Goal: Task Accomplishment & Management: Complete application form

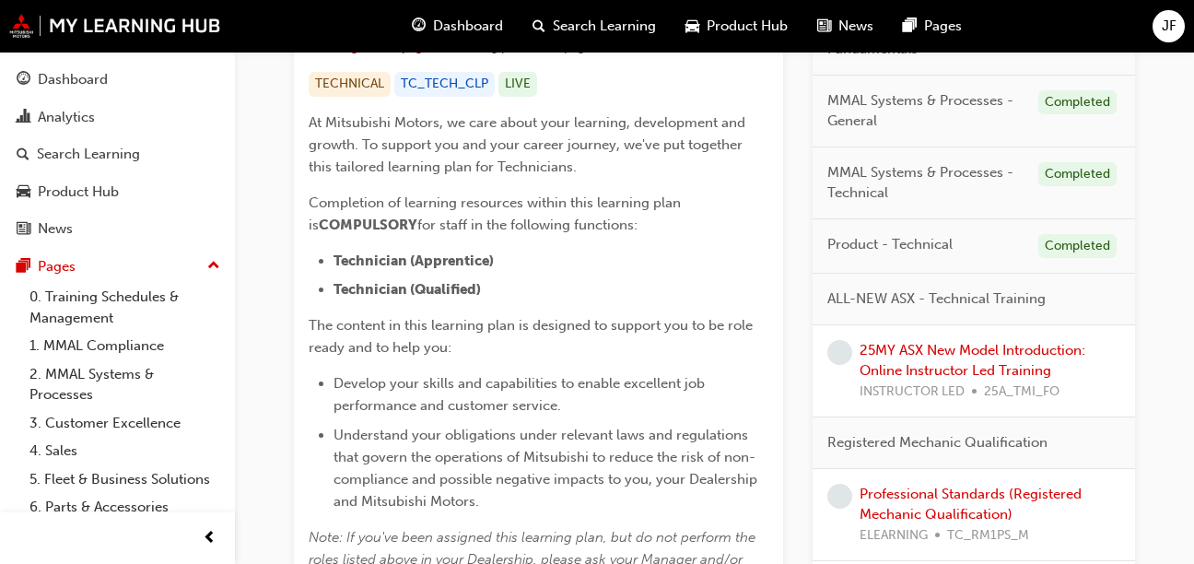
scroll to position [374, 0]
click at [1023, 357] on link "25MY ASX New Model Introduction: Online Instructor Led Training" at bounding box center [972, 360] width 226 height 38
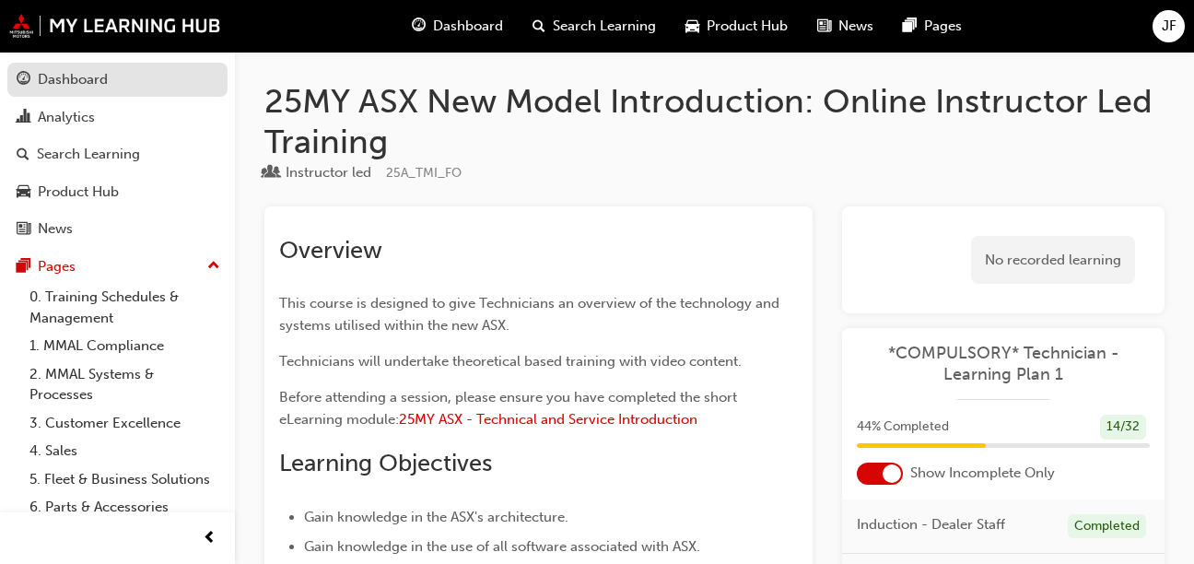
click at [184, 77] on div "Dashboard" at bounding box center [118, 79] width 202 height 23
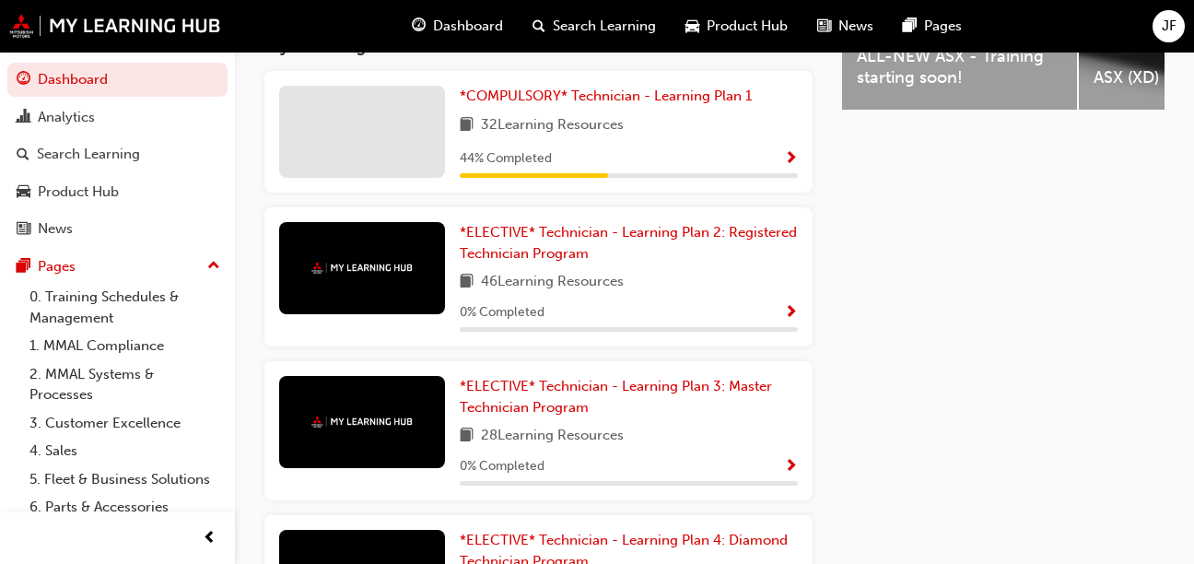
scroll to position [845, 0]
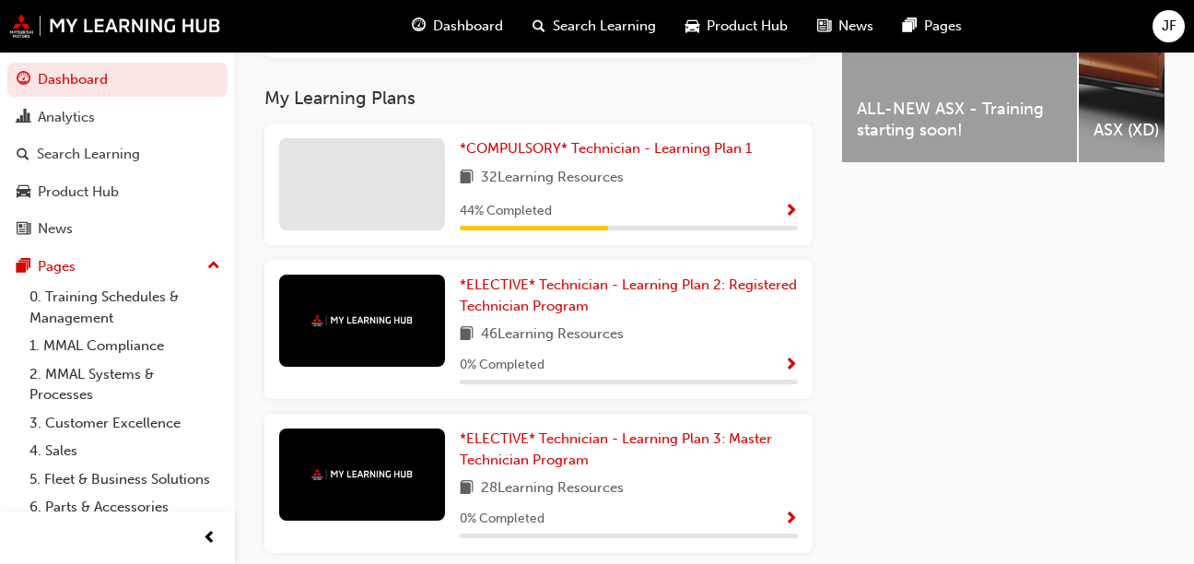
click at [716, 223] on div "44 % Completed" at bounding box center [629, 211] width 338 height 23
click at [789, 220] on span "Show Progress" at bounding box center [791, 212] width 14 height 17
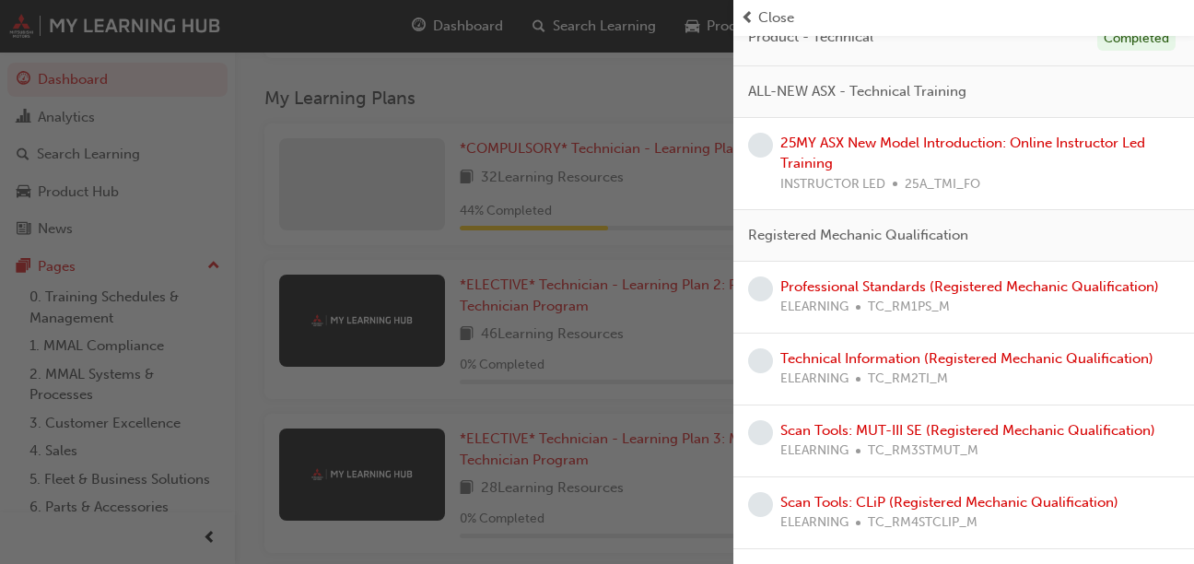
scroll to position [449, 0]
click at [855, 281] on link "Professional Standards (Registered Mechanic Qualification)" at bounding box center [969, 285] width 379 height 17
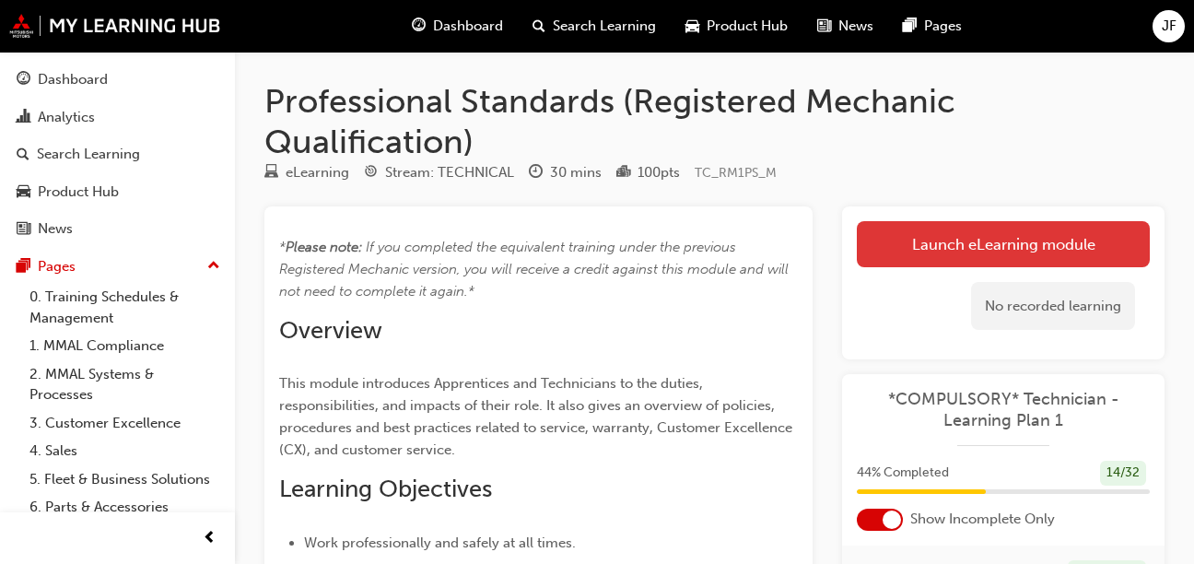
click at [935, 234] on link "Launch eLearning module" at bounding box center [1003, 244] width 293 height 46
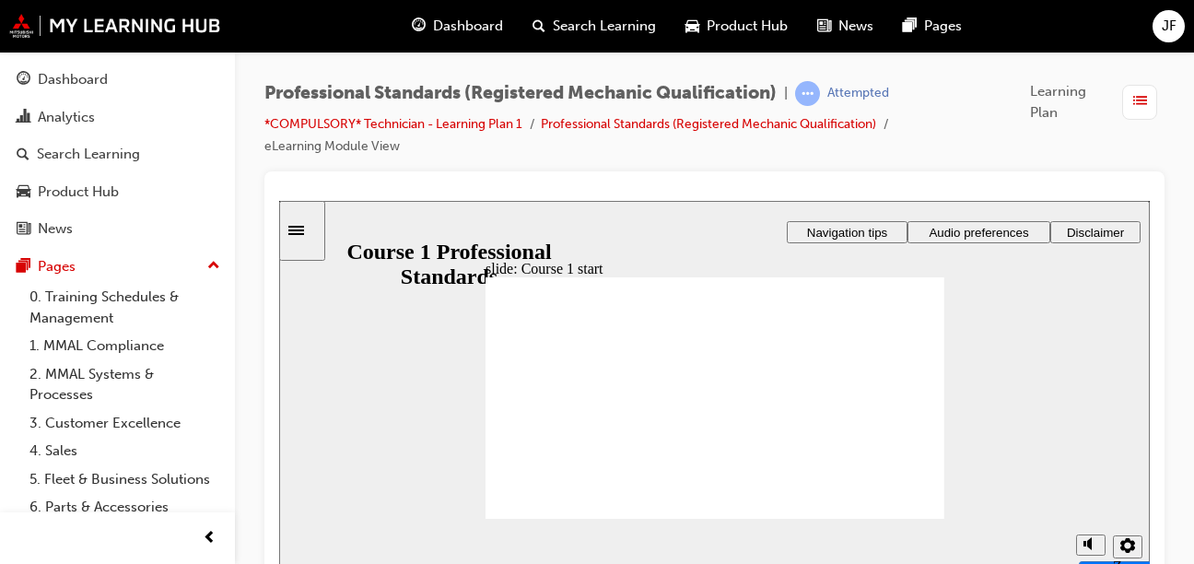
scroll to position [15, 0]
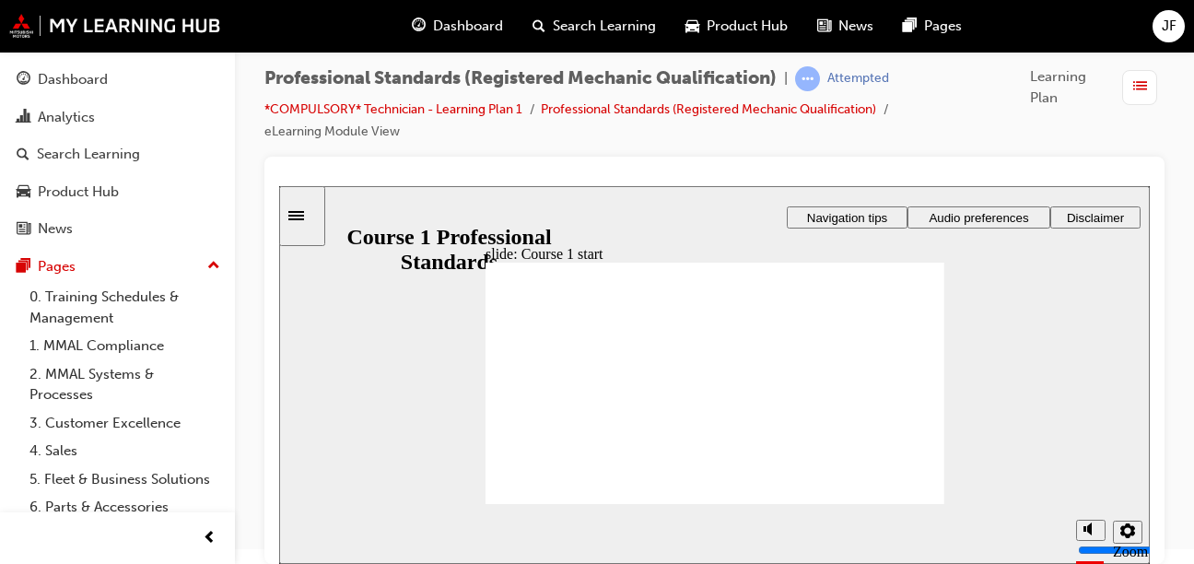
click at [1001, 217] on span "Audio preferences" at bounding box center [978, 218] width 99 height 14
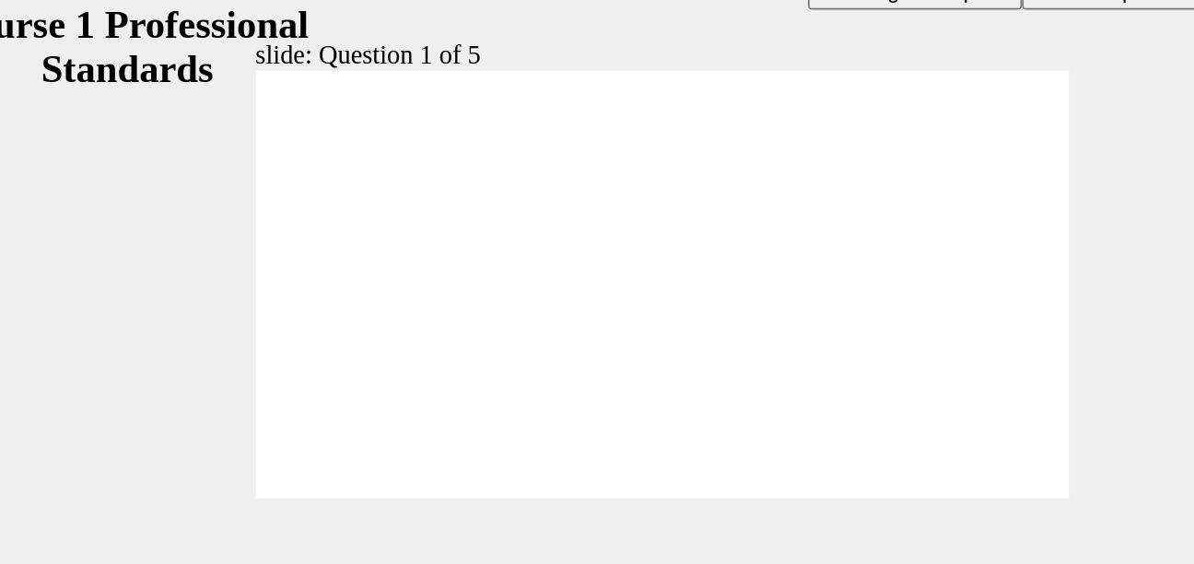
radio input "true"
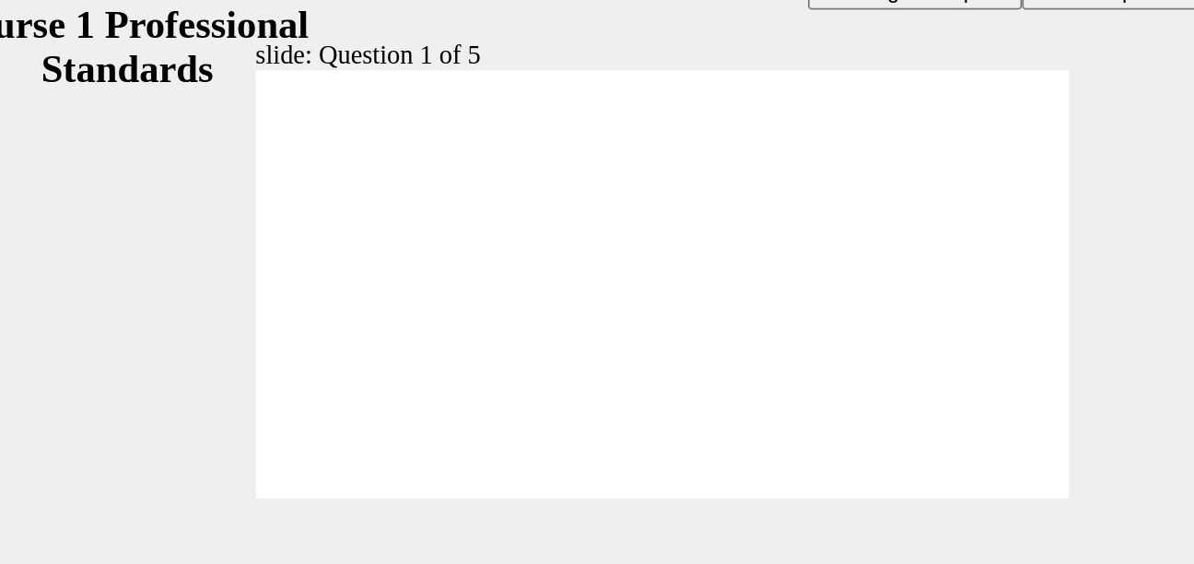
radio input "true"
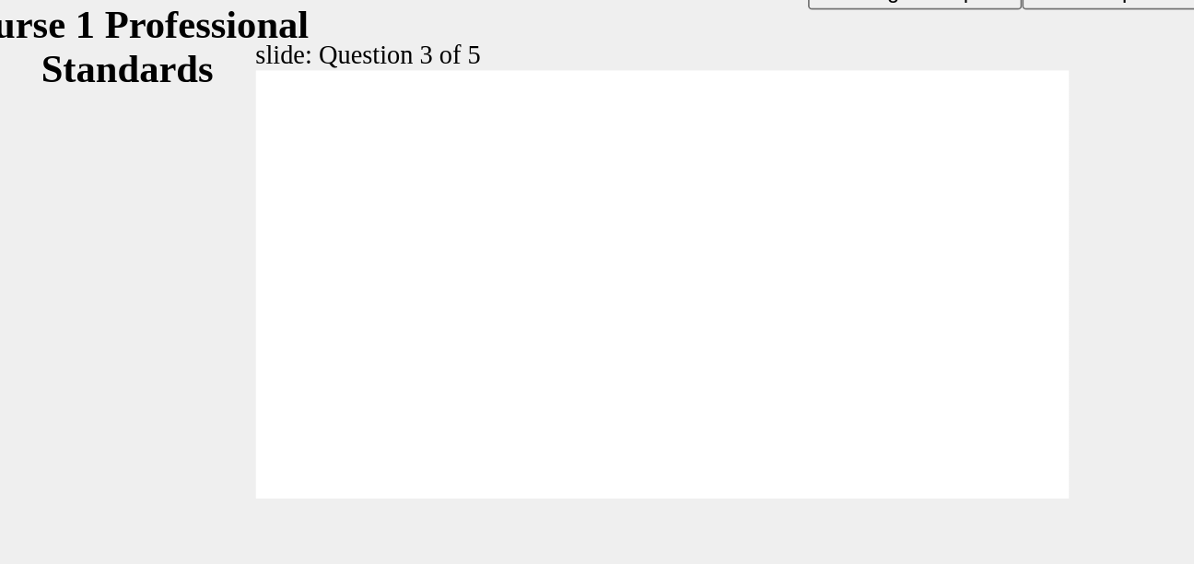
radio input "true"
radio input "false"
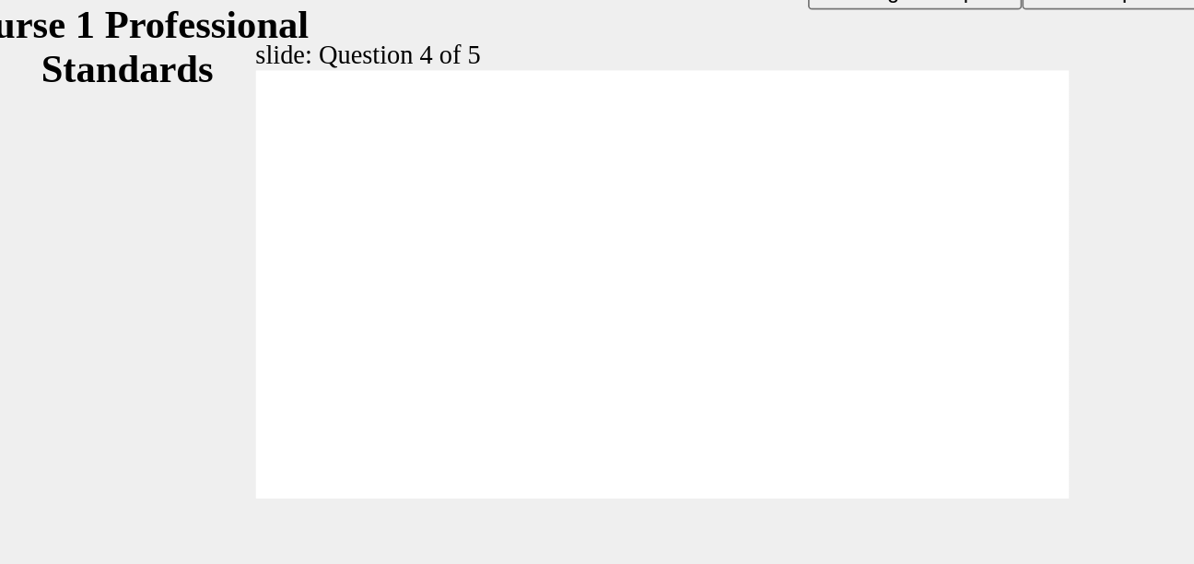
radio input "true"
checkbox input "true"
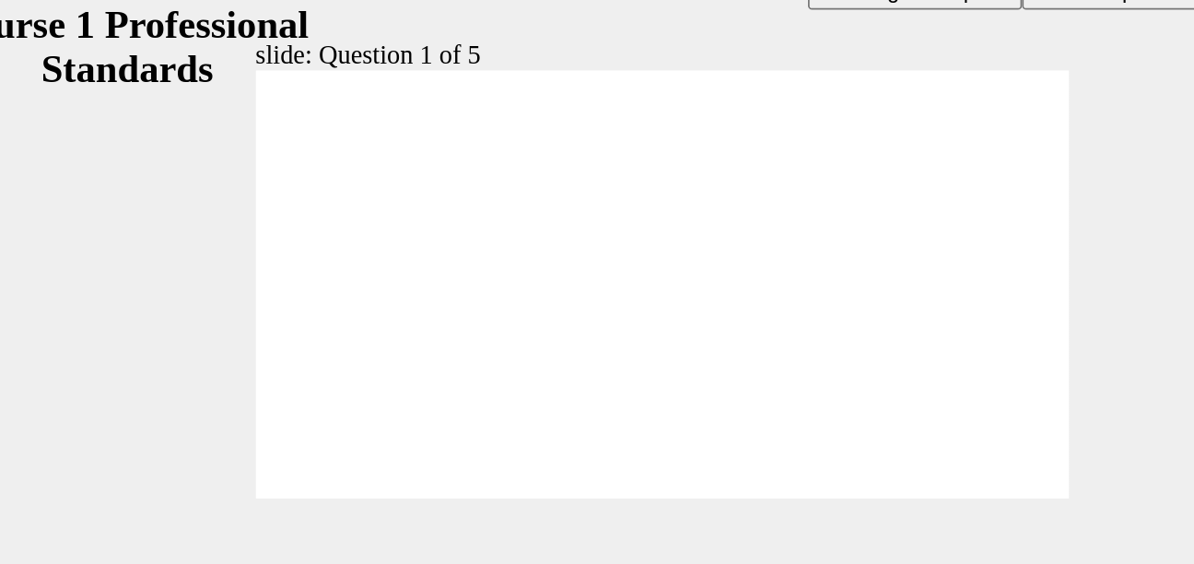
radio input "true"
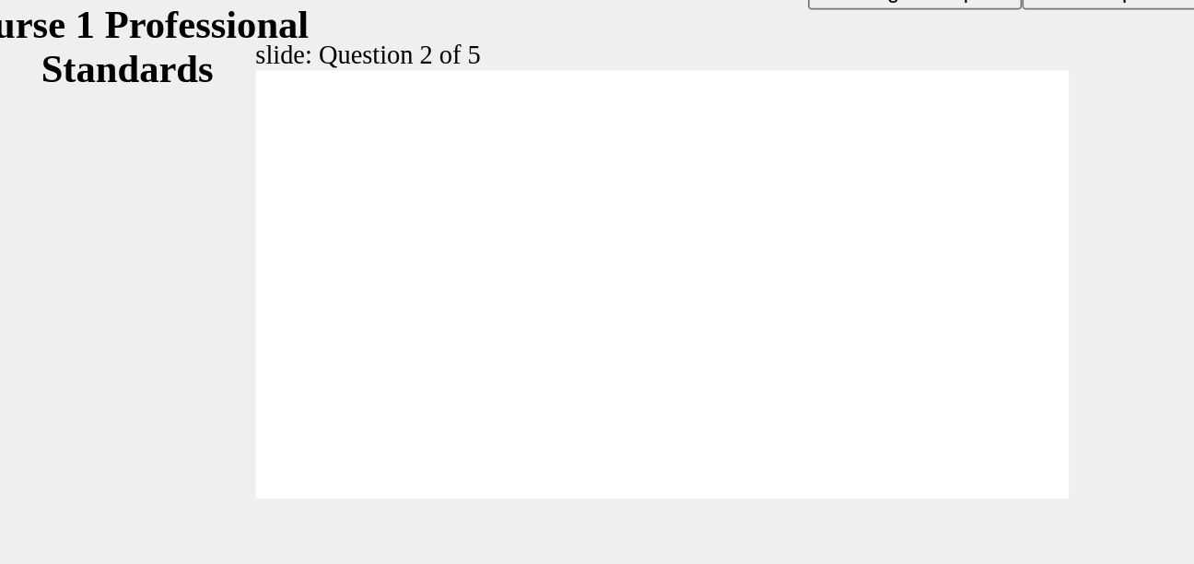
checkbox input "true"
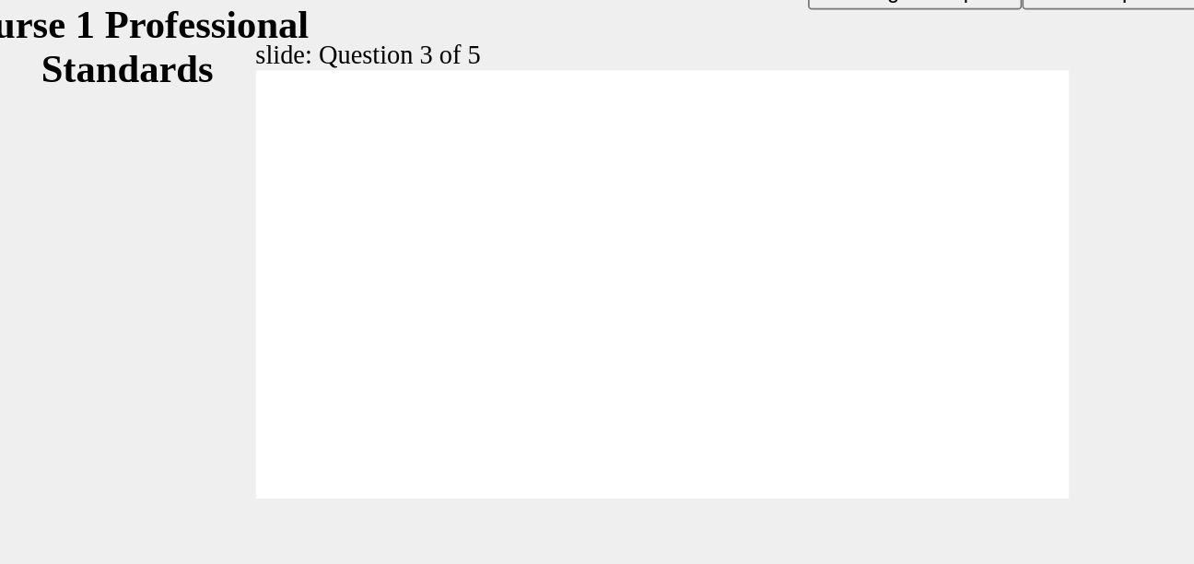
checkbox input "true"
radio input "true"
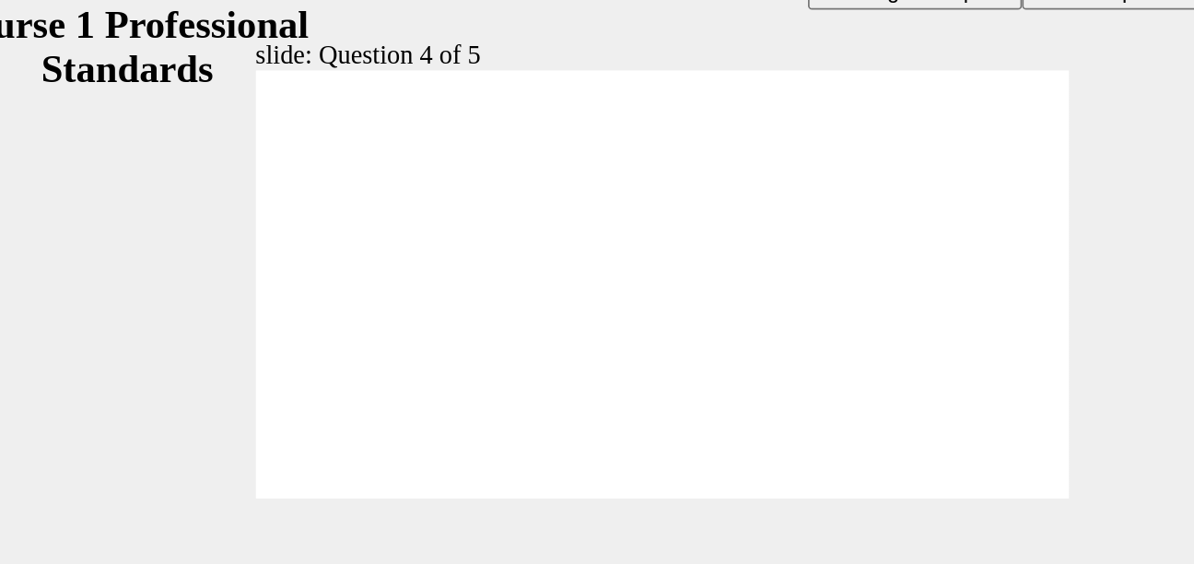
radio input "true"
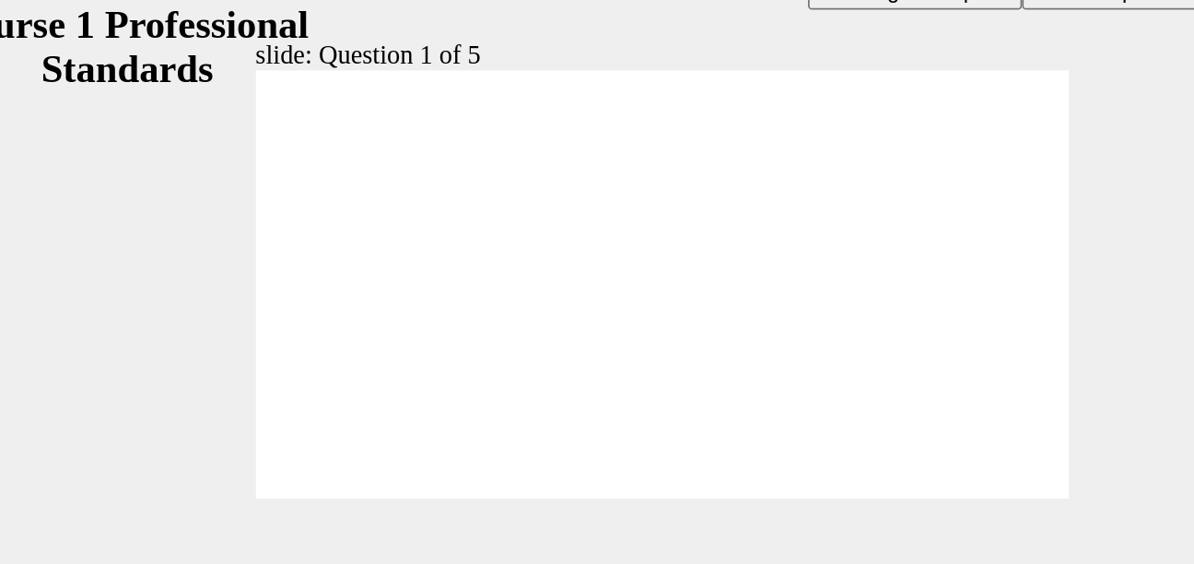
checkbox input "true"
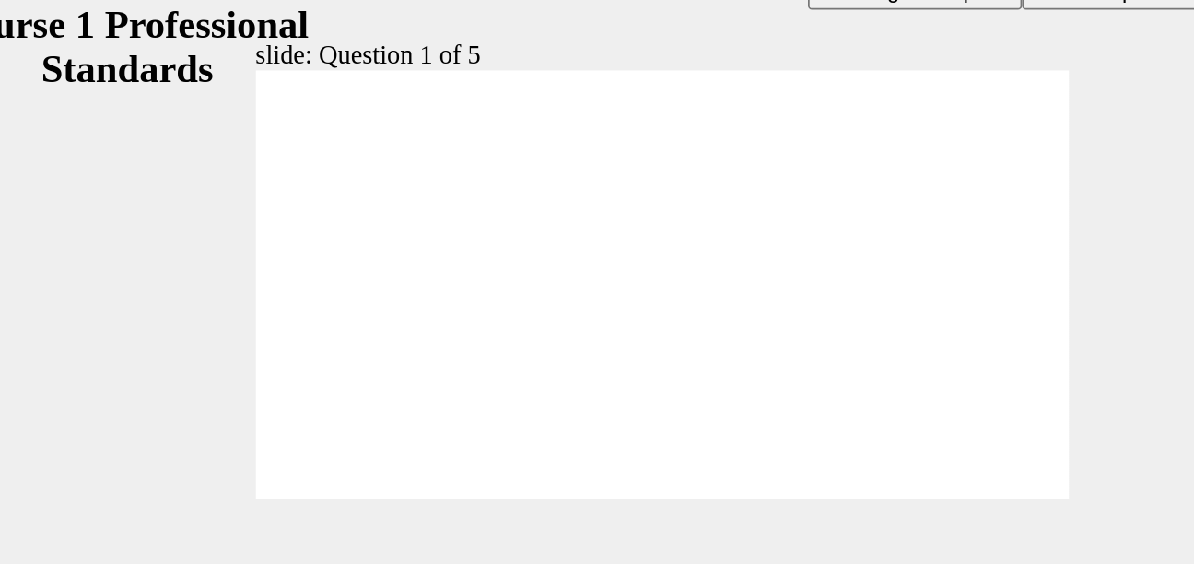
radio input "true"
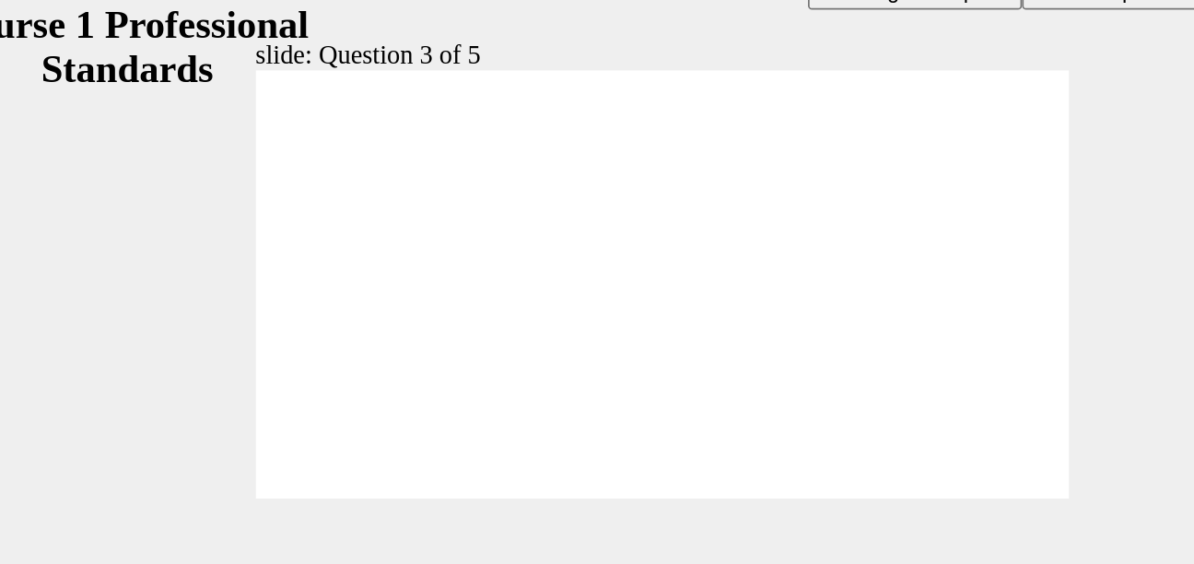
radio input "true"
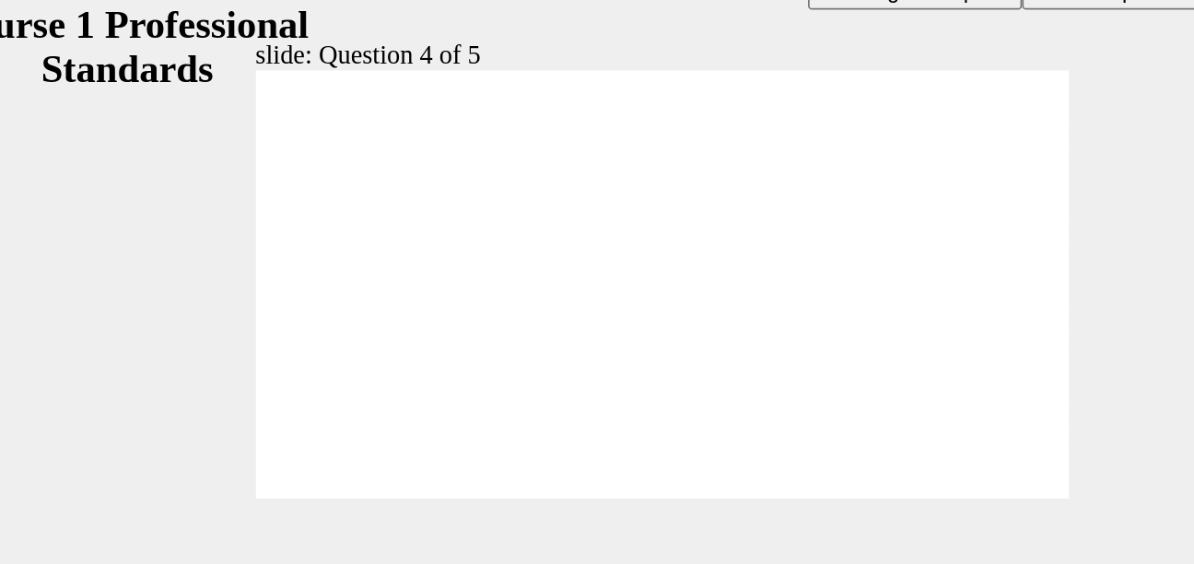
radio input "true"
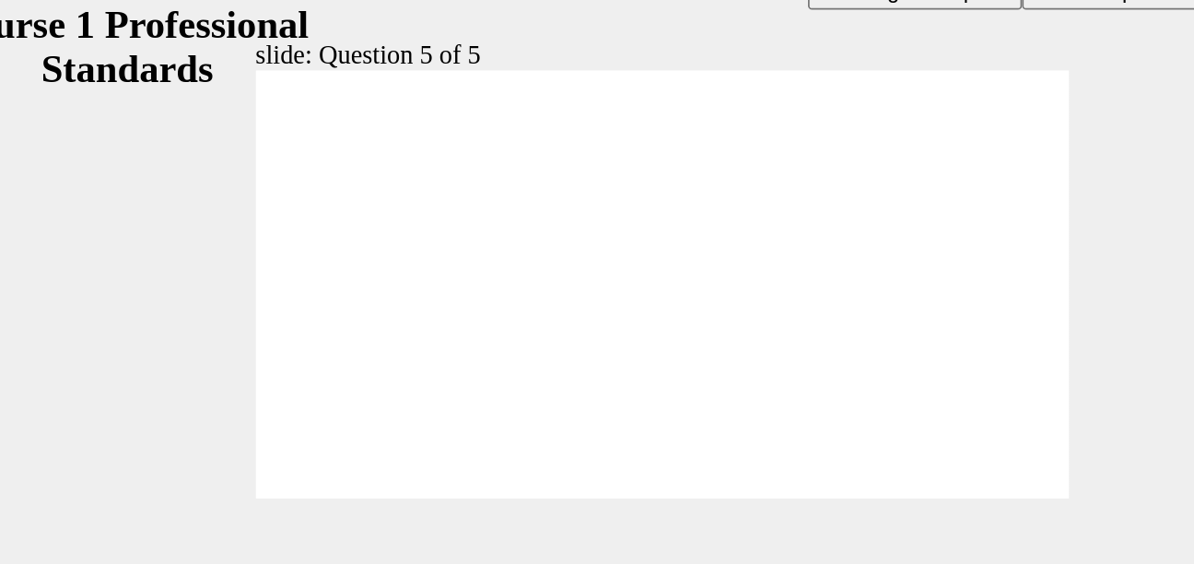
checkbox input "true"
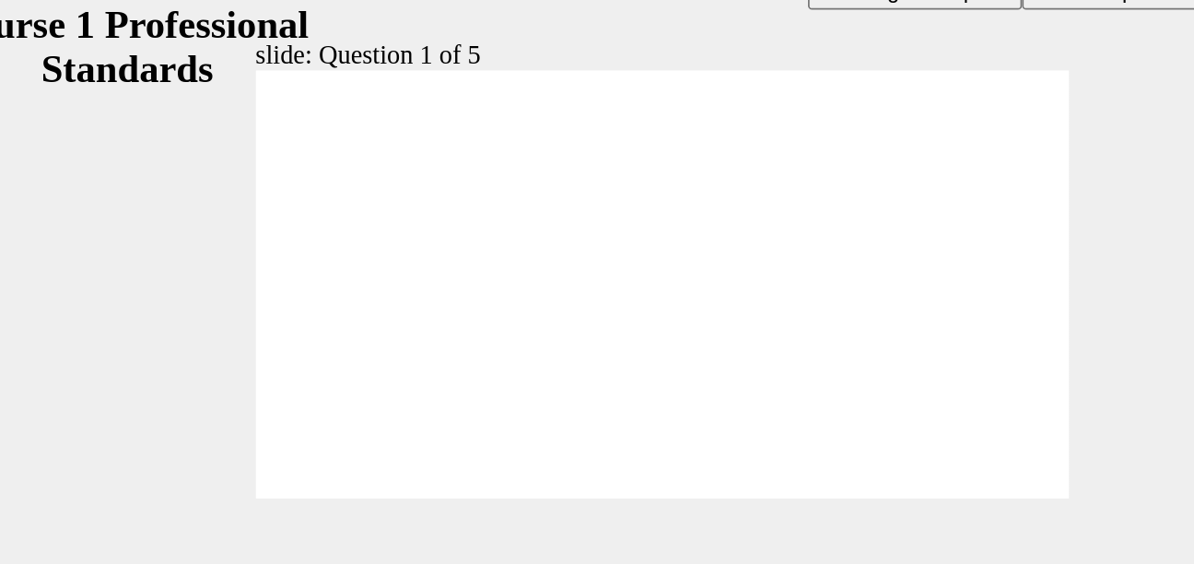
checkbox input "true"
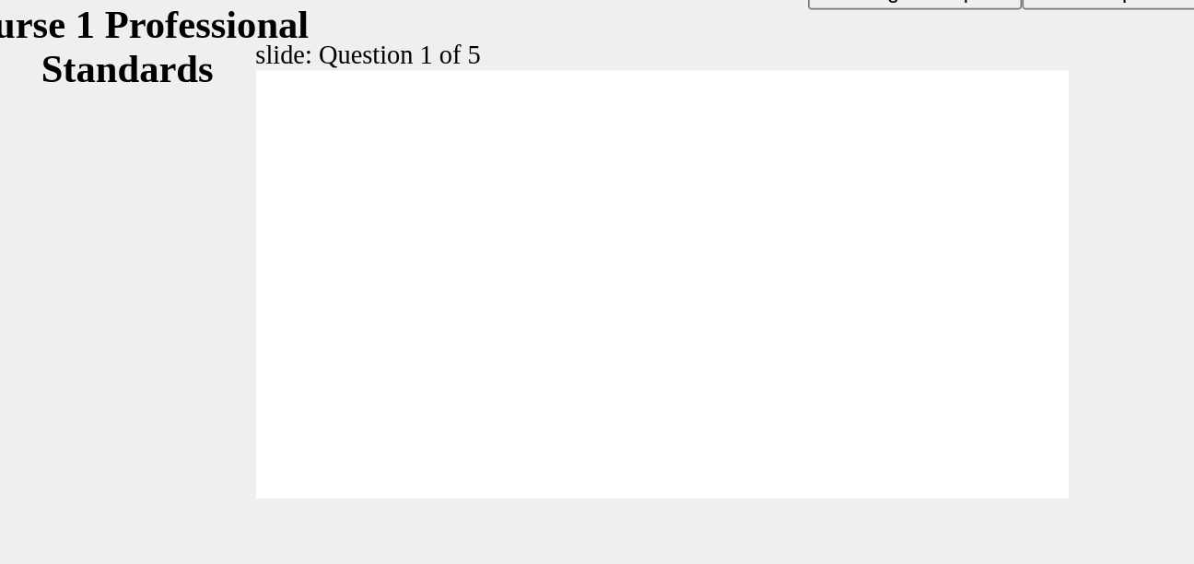
radio input "true"
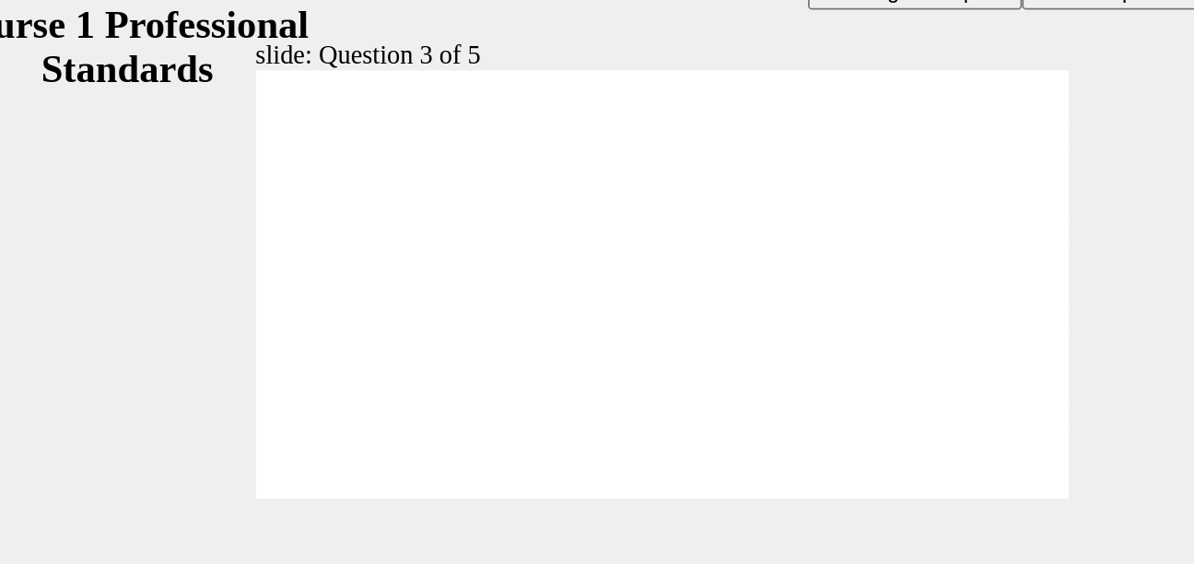
radio input "true"
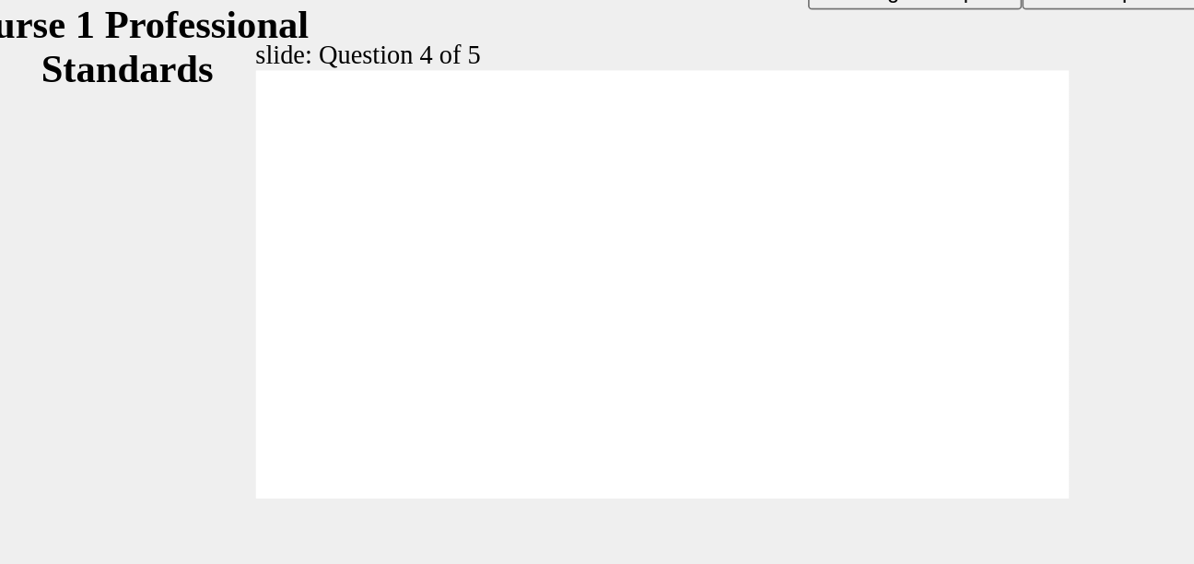
checkbox input "true"
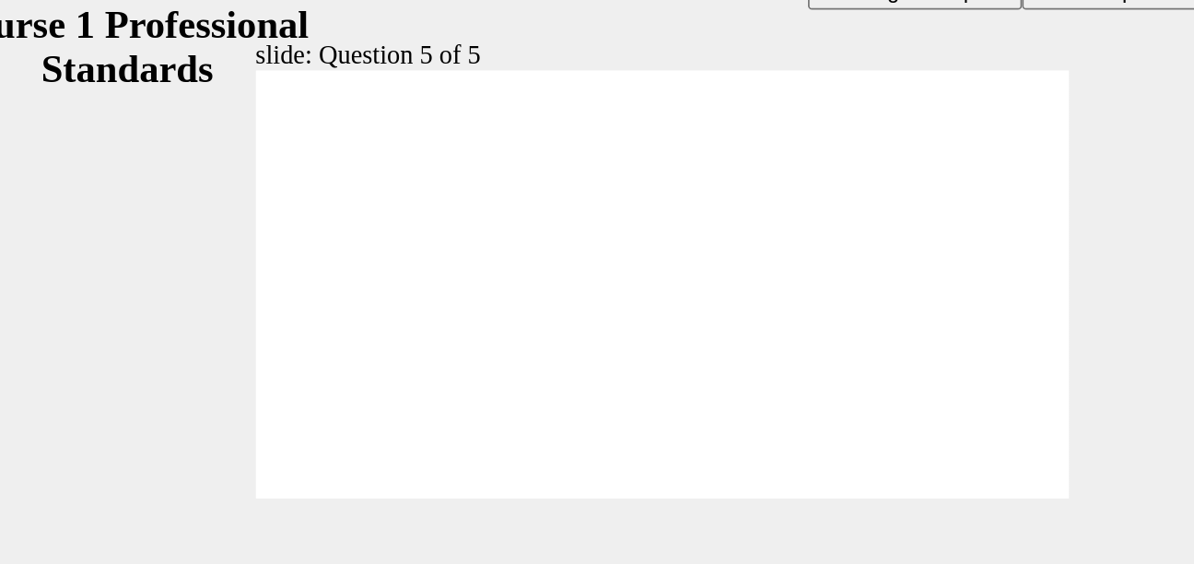
checkbox input "true"
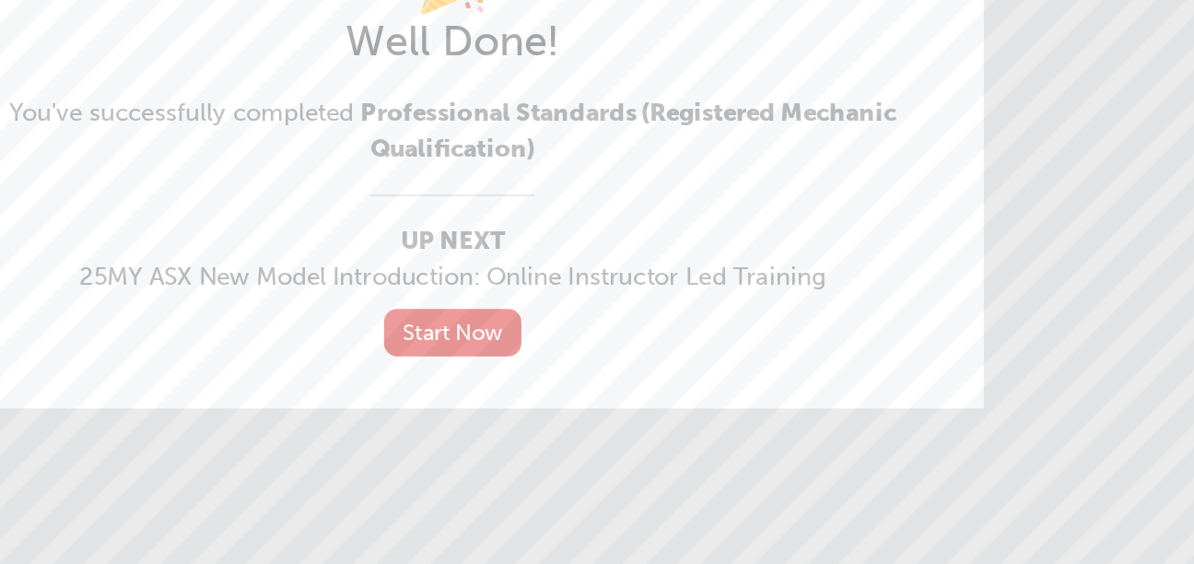
scroll to position [0, 0]
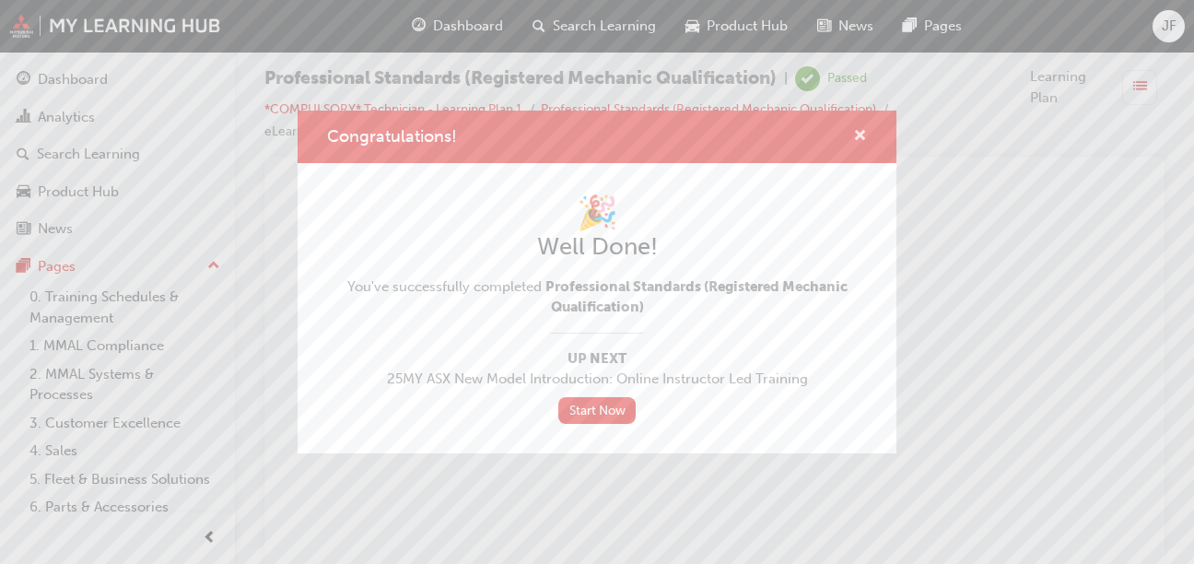
click at [864, 134] on span "cross-icon" at bounding box center [860, 137] width 14 height 17
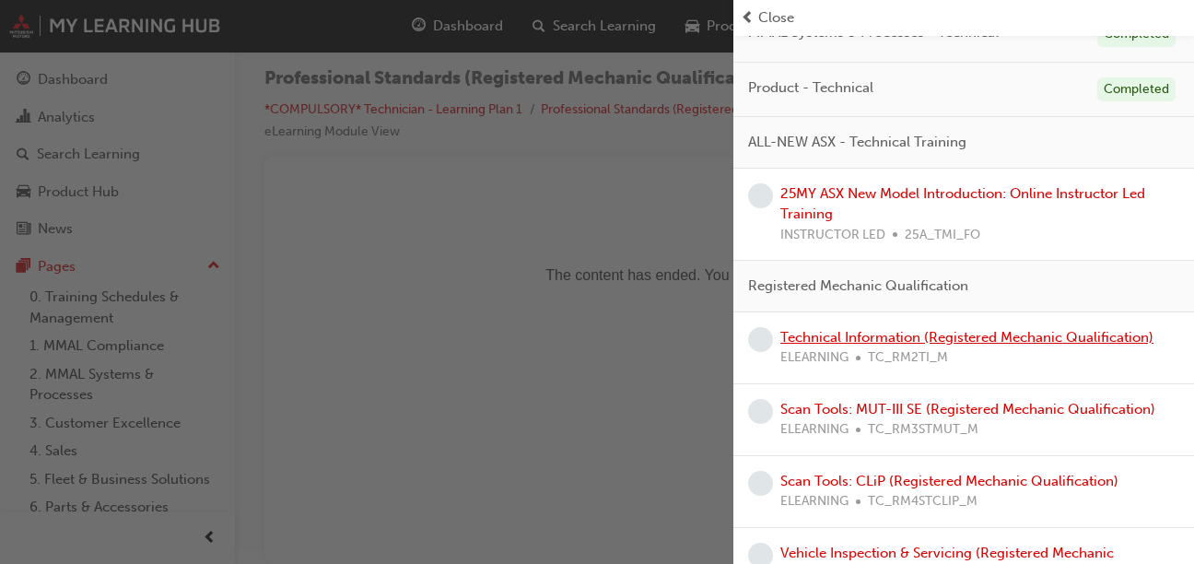
scroll to position [444, 0]
click at [873, 346] on link "Technical Information (Registered Mechanic Qualification)" at bounding box center [966, 338] width 373 height 17
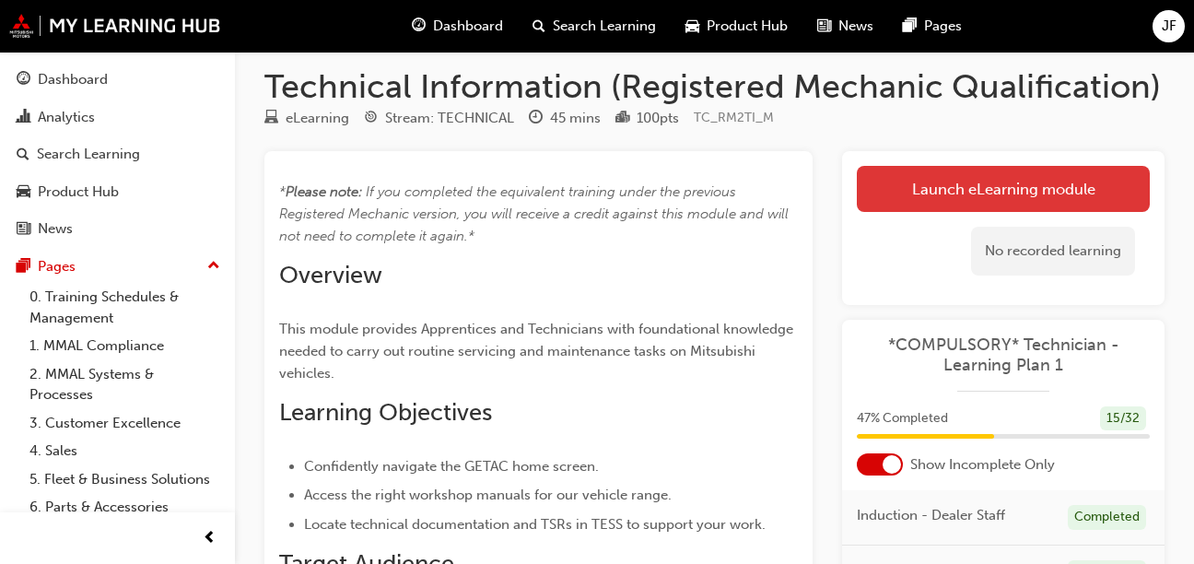
click at [1029, 189] on link "Launch eLearning module" at bounding box center [1003, 189] width 293 height 46
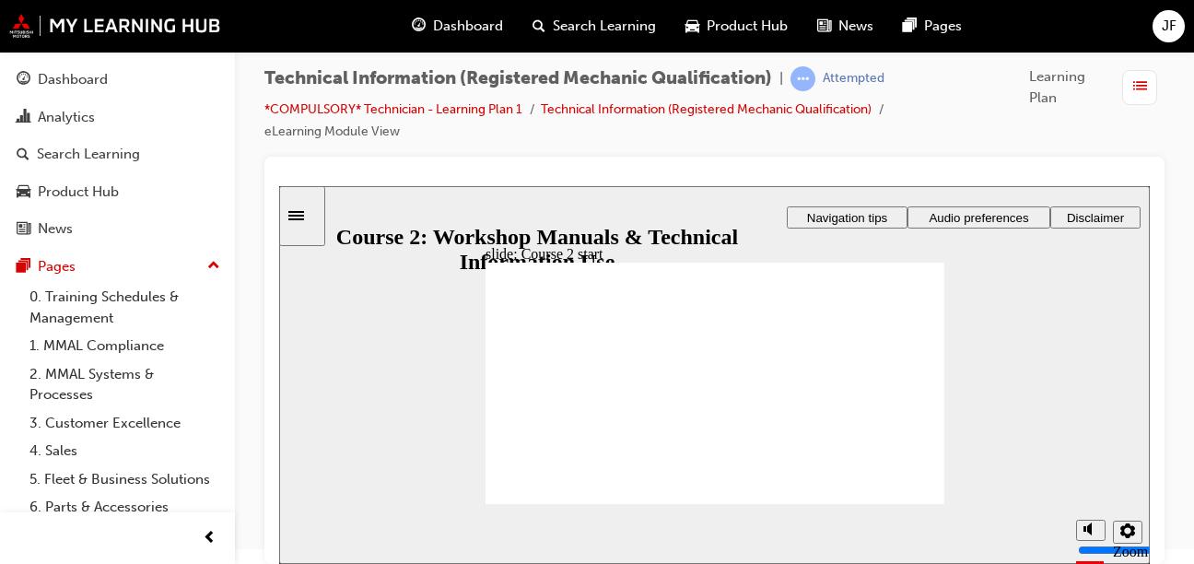
click at [992, 208] on button "Audio preferences" at bounding box center [978, 217] width 143 height 22
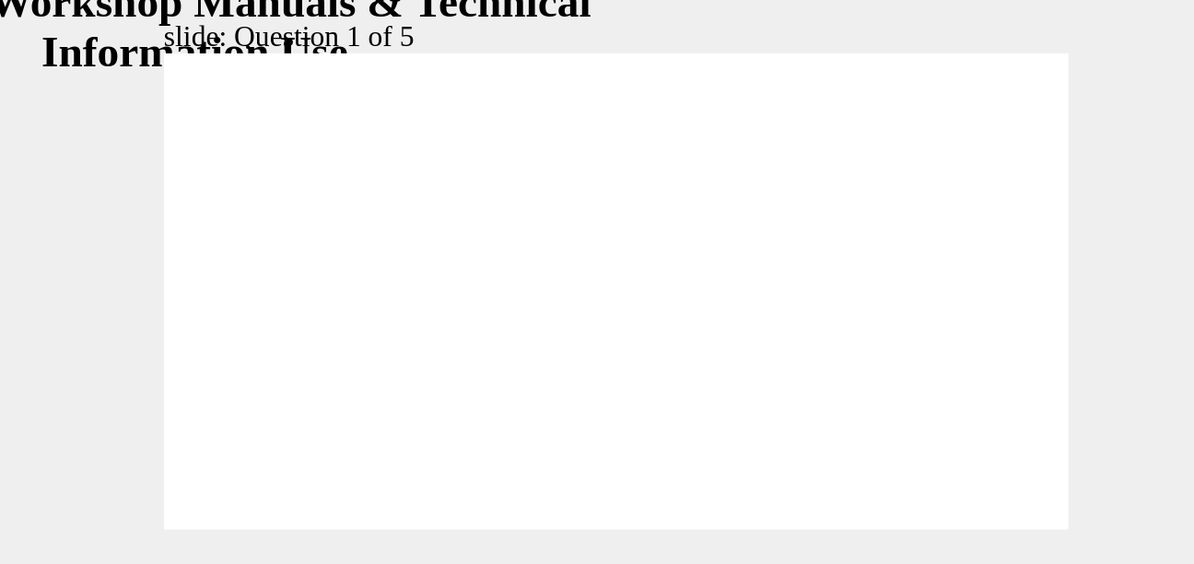
drag, startPoint x: 159, startPoint y: 162, endPoint x: 168, endPoint y: 70, distance: 92.5
drag, startPoint x: 218, startPoint y: 170, endPoint x: 357, endPoint y: 120, distance: 147.7
drag, startPoint x: 123, startPoint y: 165, endPoint x: 169, endPoint y: 114, distance: 68.5
drag, startPoint x: 260, startPoint y: 161, endPoint x: 324, endPoint y: 73, distance: 109.5
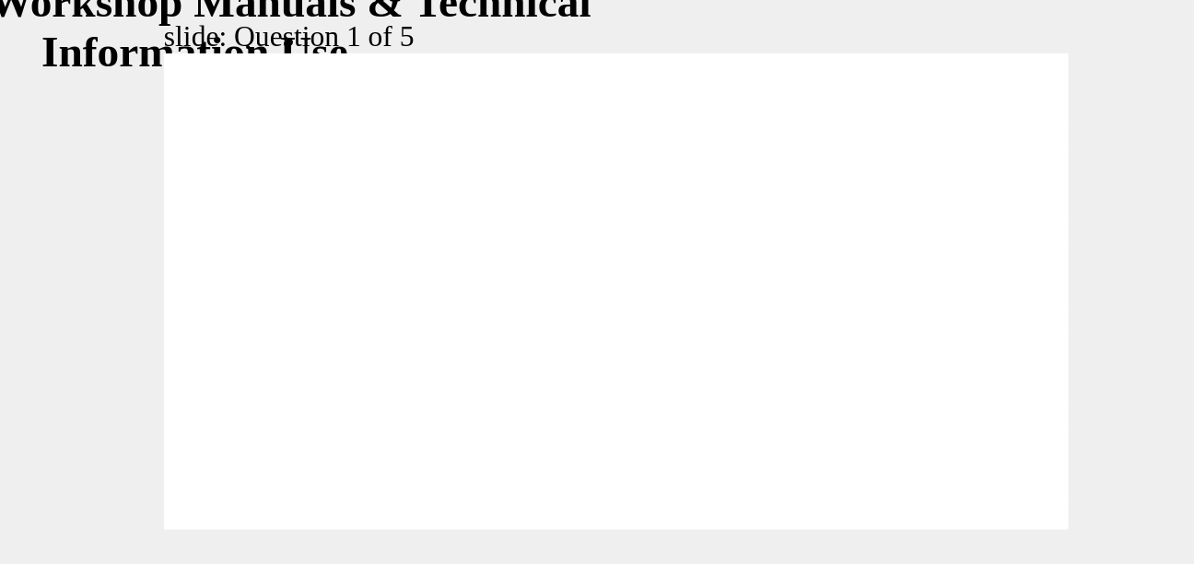
radio input "true"
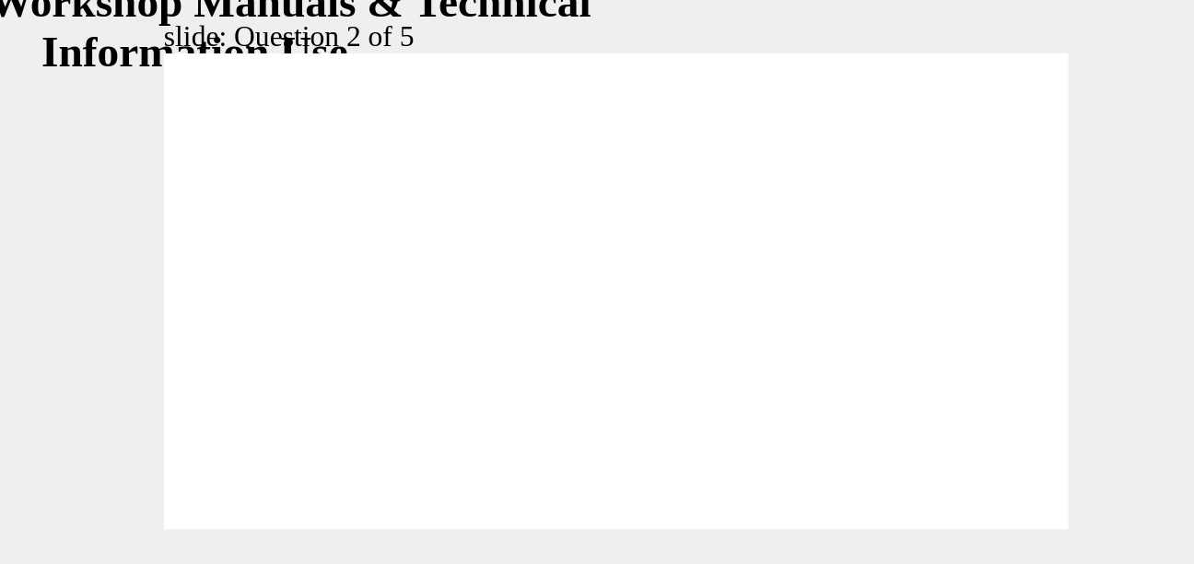
radio input "true"
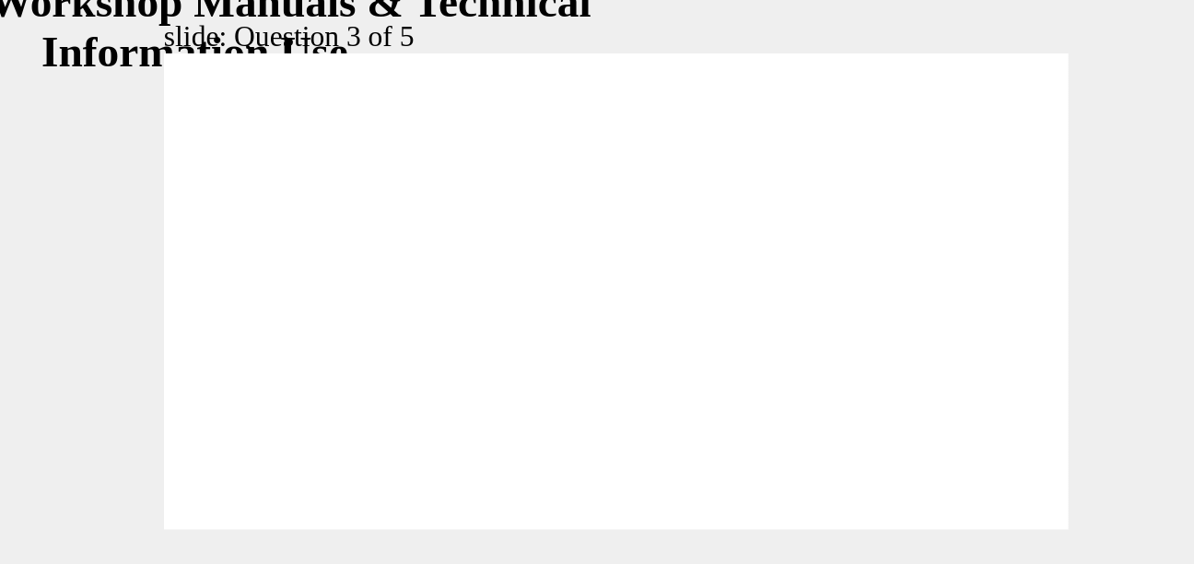
radio input "true"
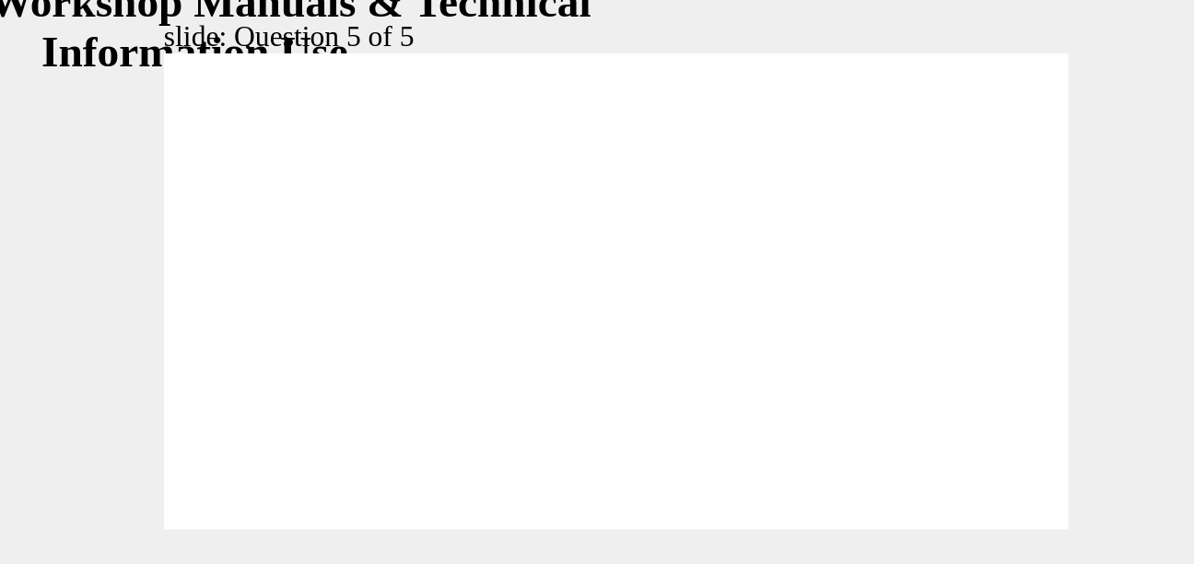
radio input "true"
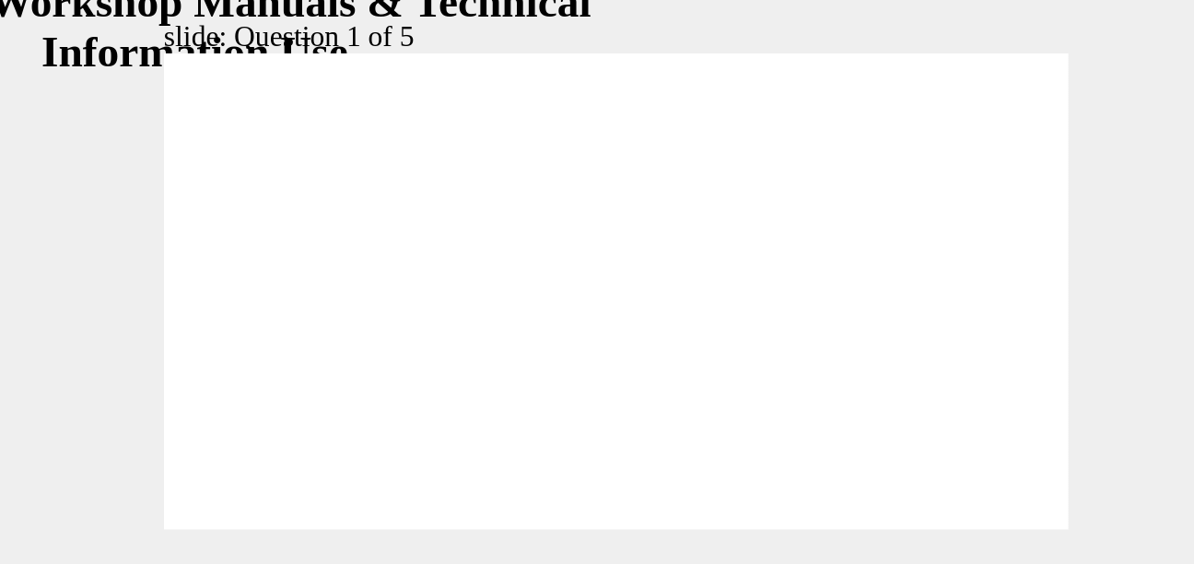
checkbox input "true"
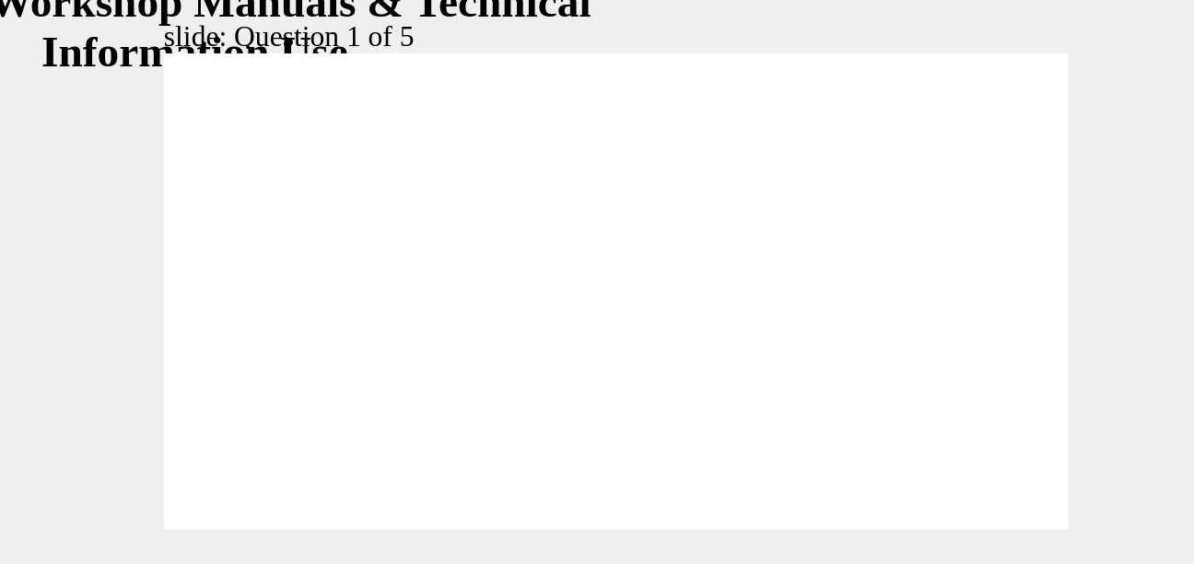
checkbox input "true"
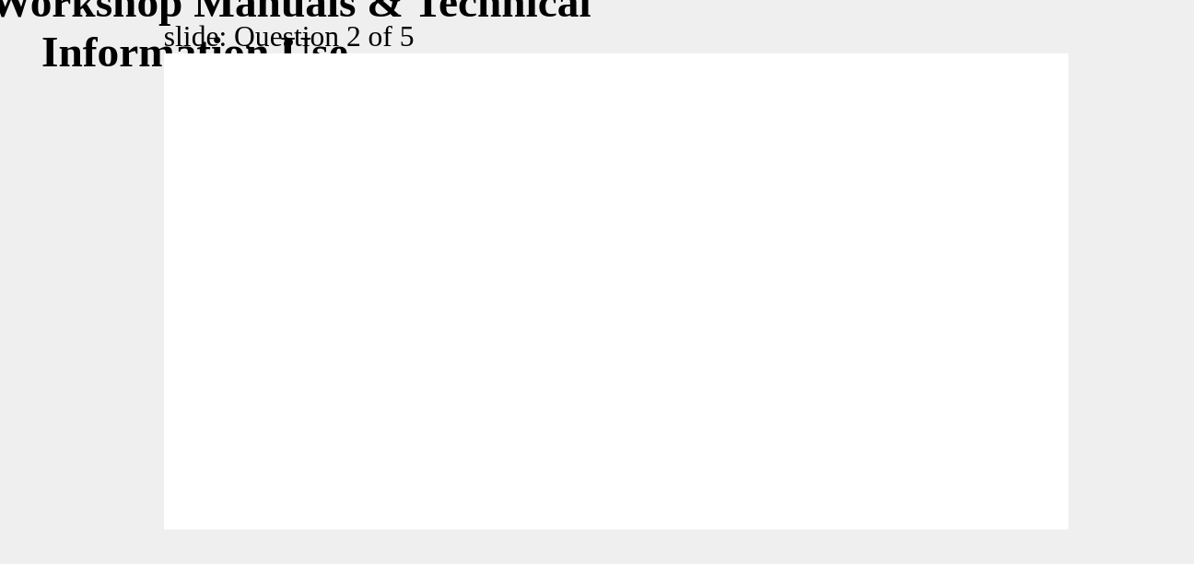
radio input "true"
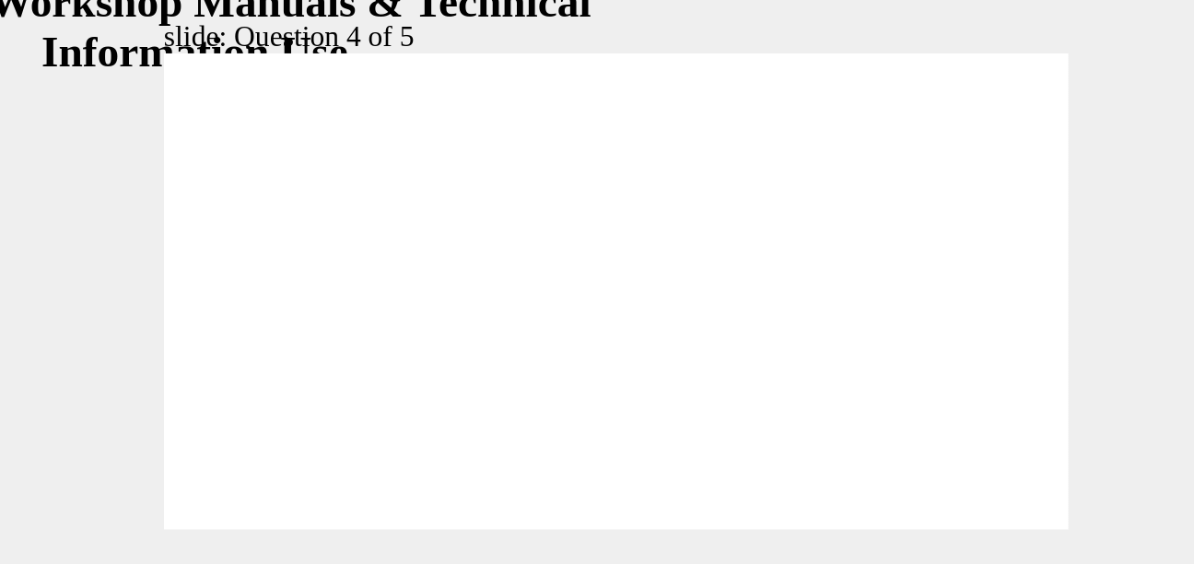
radio input "true"
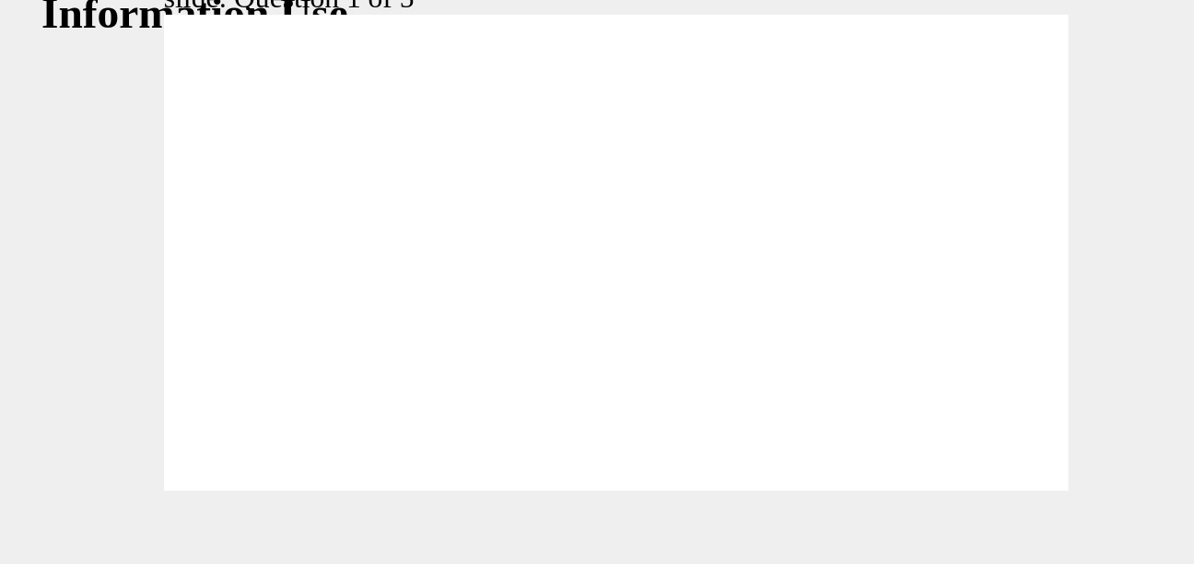
radio input "true"
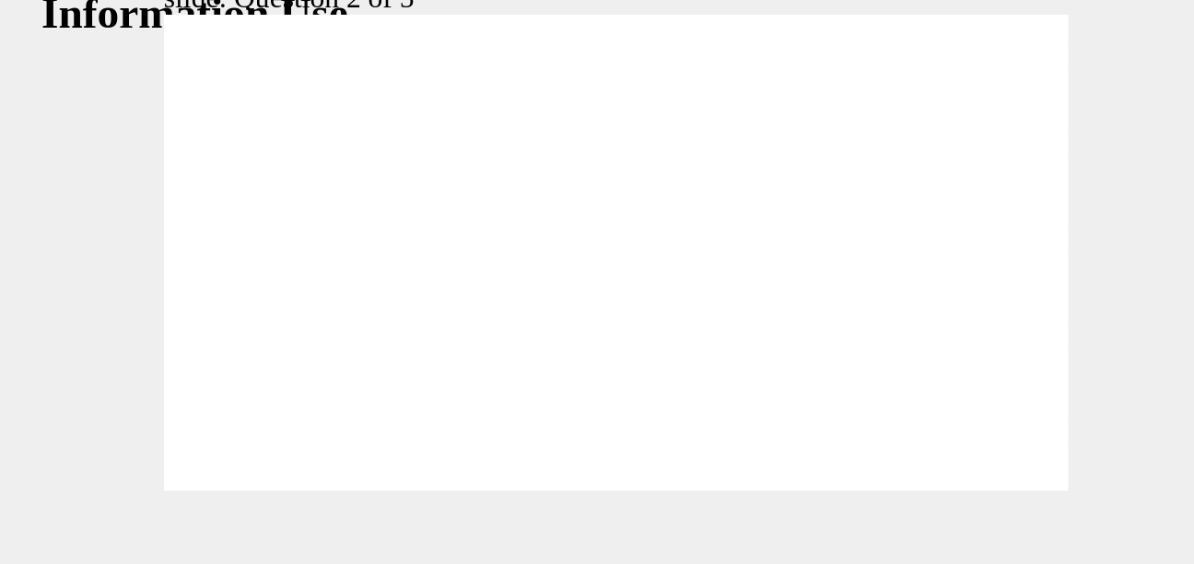
radio input "true"
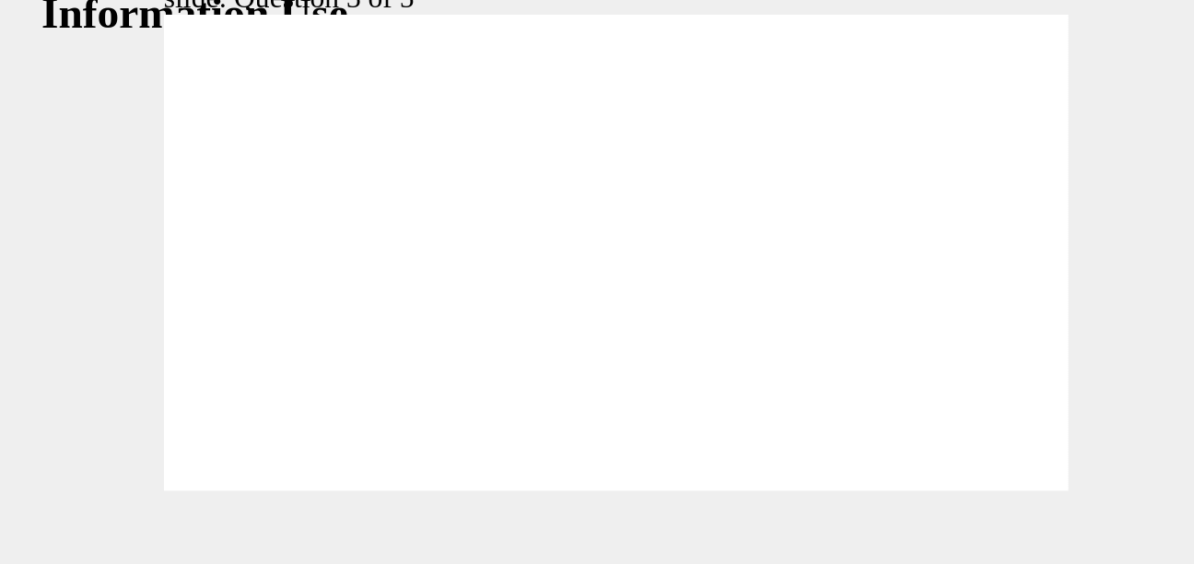
radio input "true"
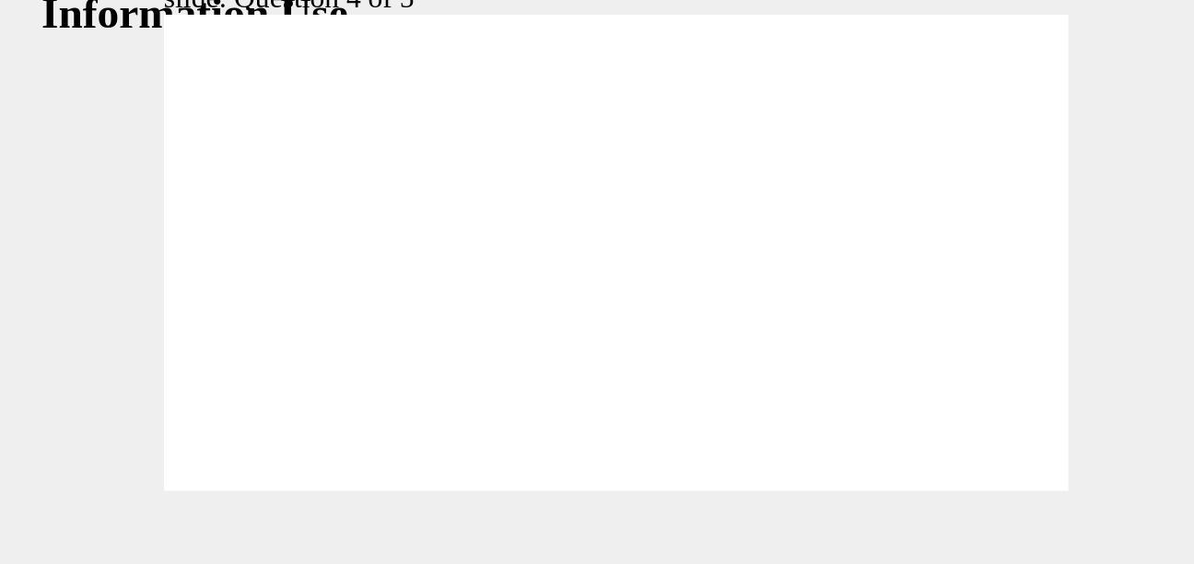
radio input "true"
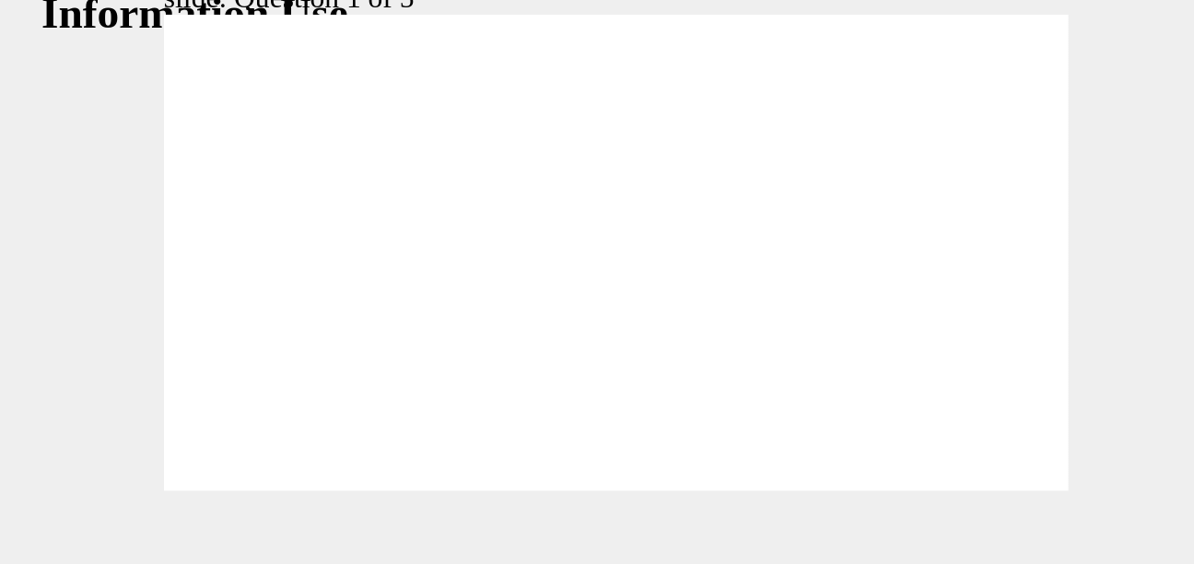
radio input "true"
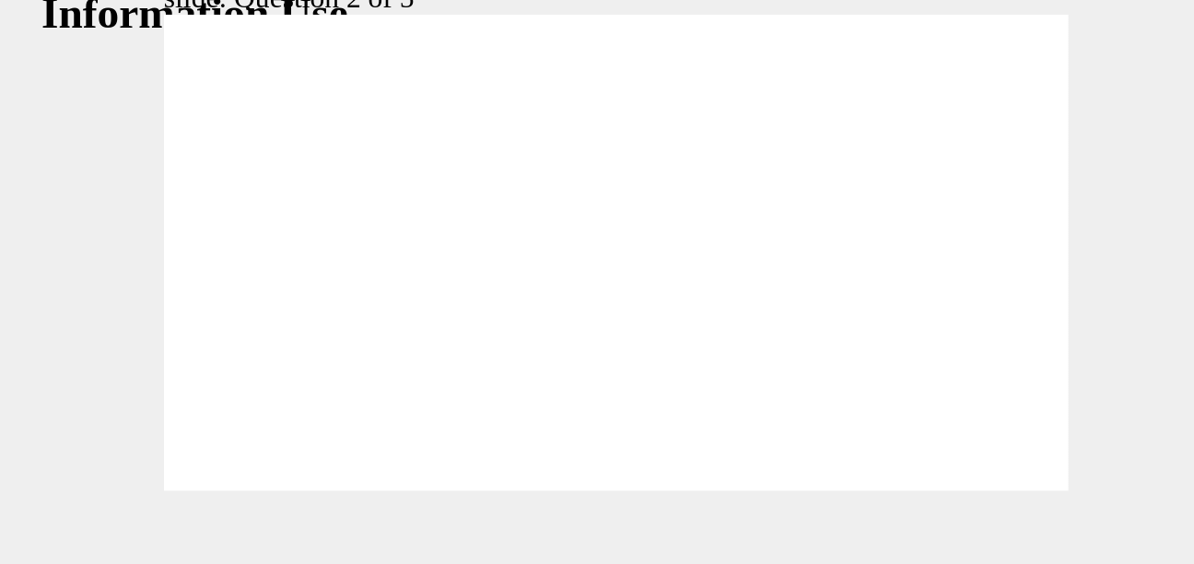
radio input "true"
radio input "false"
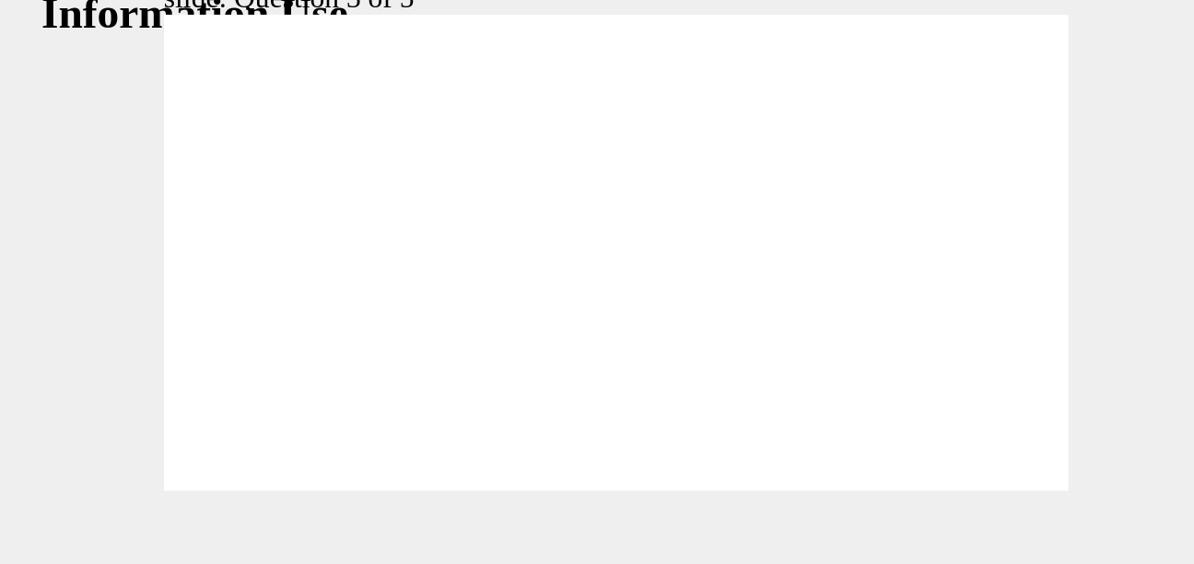
radio input "true"
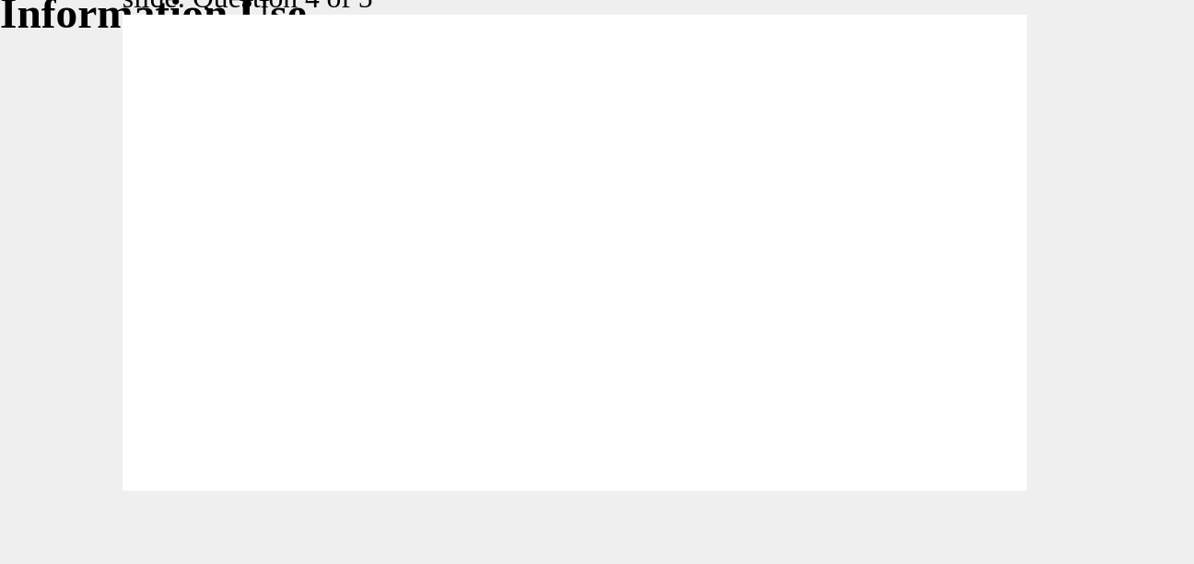
drag, startPoint x: 204, startPoint y: 75, endPoint x: 185, endPoint y: 45, distance: 34.8
drag, startPoint x: 219, startPoint y: 24, endPoint x: 194, endPoint y: 81, distance: 62.3
drag, startPoint x: 226, startPoint y: 21, endPoint x: 209, endPoint y: 108, distance: 88.2
drag, startPoint x: 228, startPoint y: 26, endPoint x: 205, endPoint y: 26, distance: 24.0
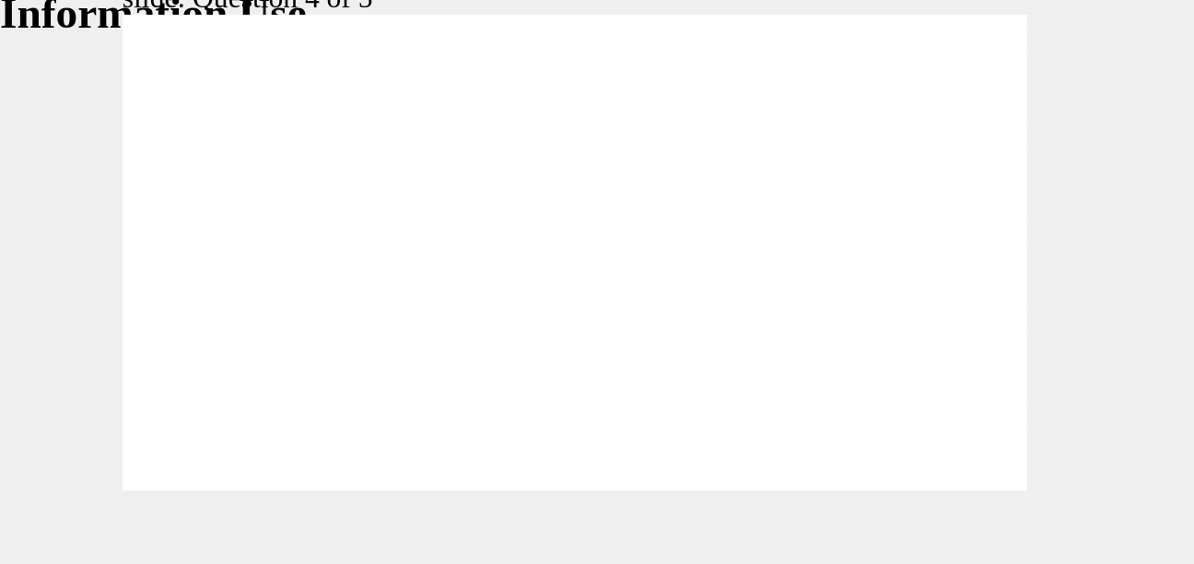
radio input "true"
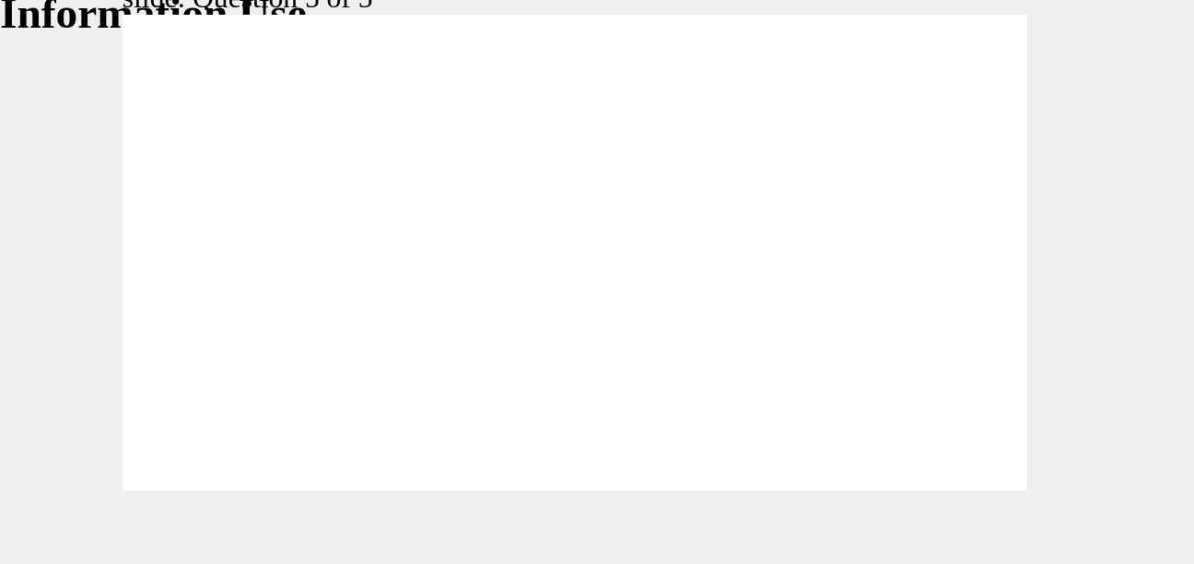
radio input "true"
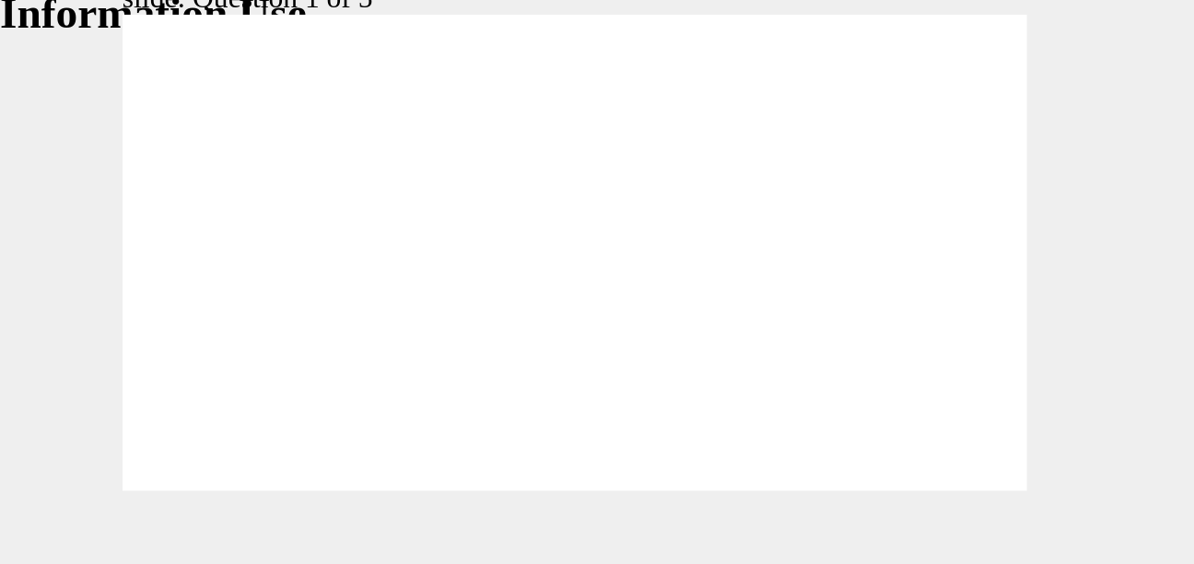
radio input "true"
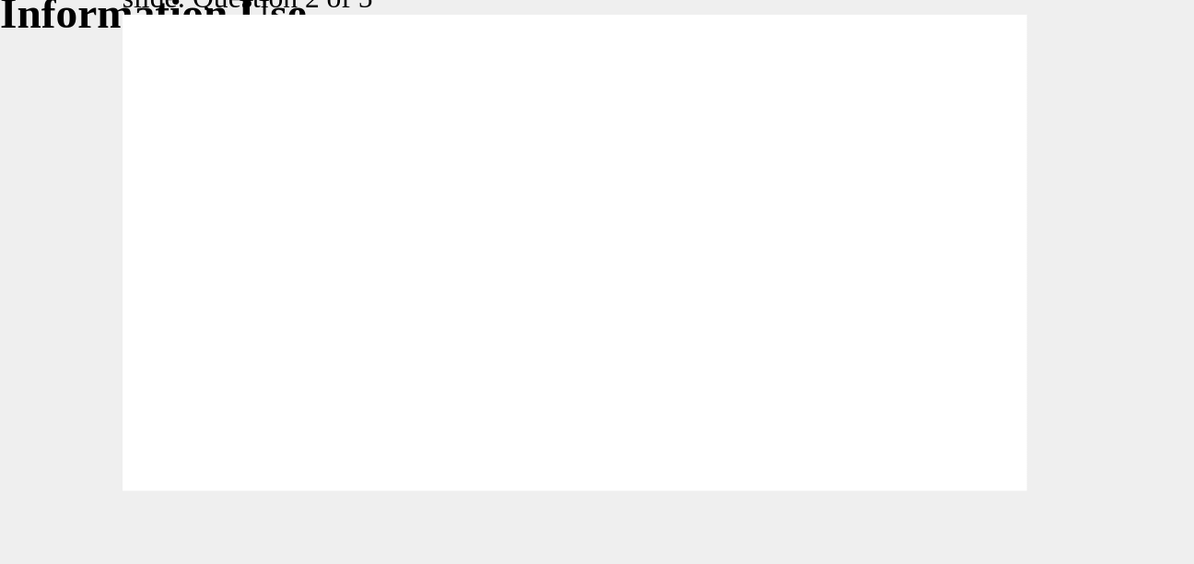
radio input "true"
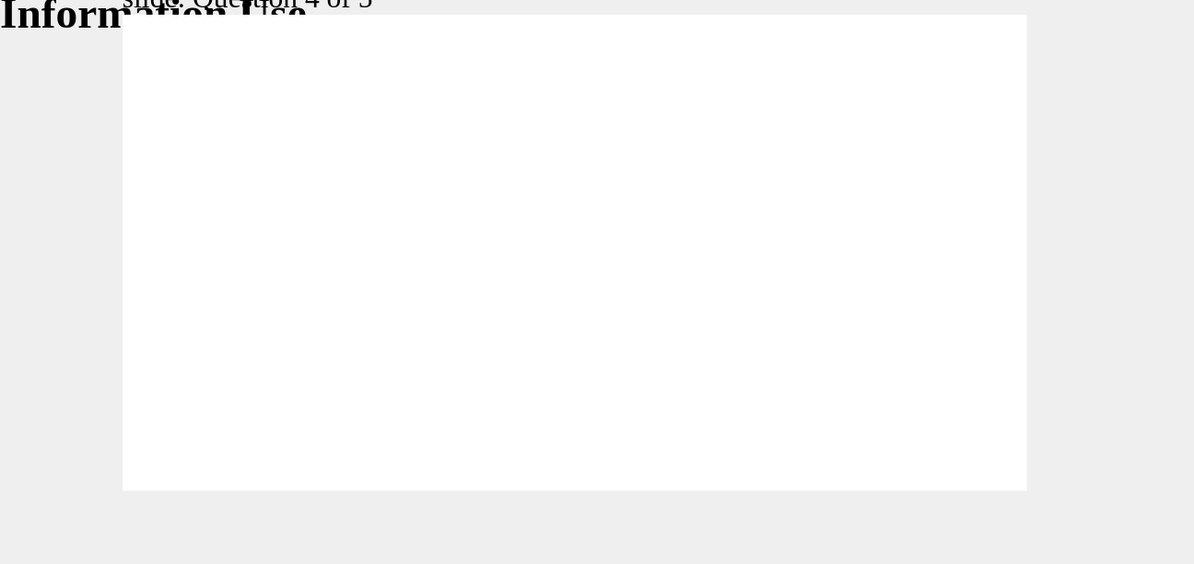
drag, startPoint x: 262, startPoint y: 31, endPoint x: 237, endPoint y: 57, distance: 35.8
drag, startPoint x: 272, startPoint y: 85, endPoint x: 256, endPoint y: 86, distance: 15.7
drag, startPoint x: 249, startPoint y: 105, endPoint x: 235, endPoint y: 100, distance: 14.6
drag, startPoint x: 248, startPoint y: 21, endPoint x: 223, endPoint y: 23, distance: 24.9
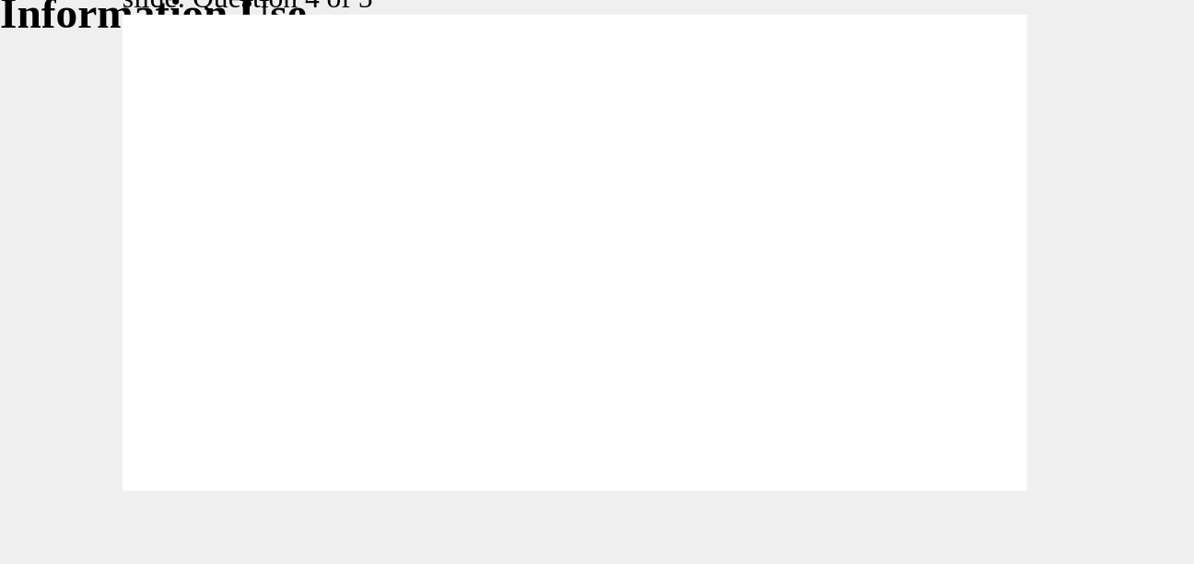
drag, startPoint x: 354, startPoint y: 181, endPoint x: 357, endPoint y: 169, distance: 13.2
click at [357, 169] on div "slide: Question 4 of 5 Rectangle 1 That’s not quite right. After the quiz, you …" at bounding box center [150, 54] width 871 height 378
radio input "true"
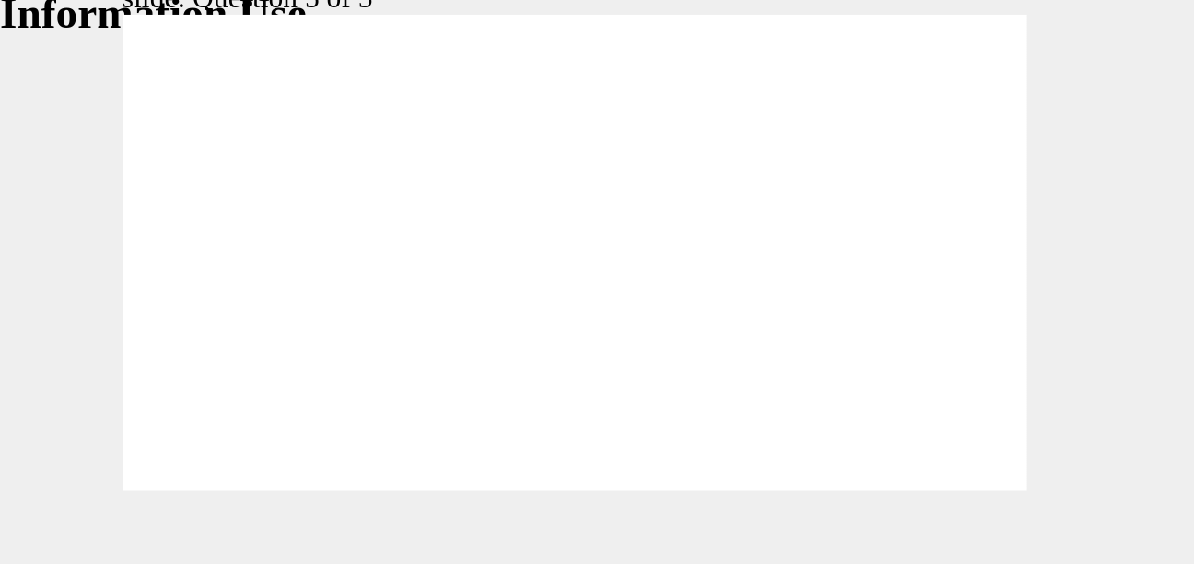
radio input "true"
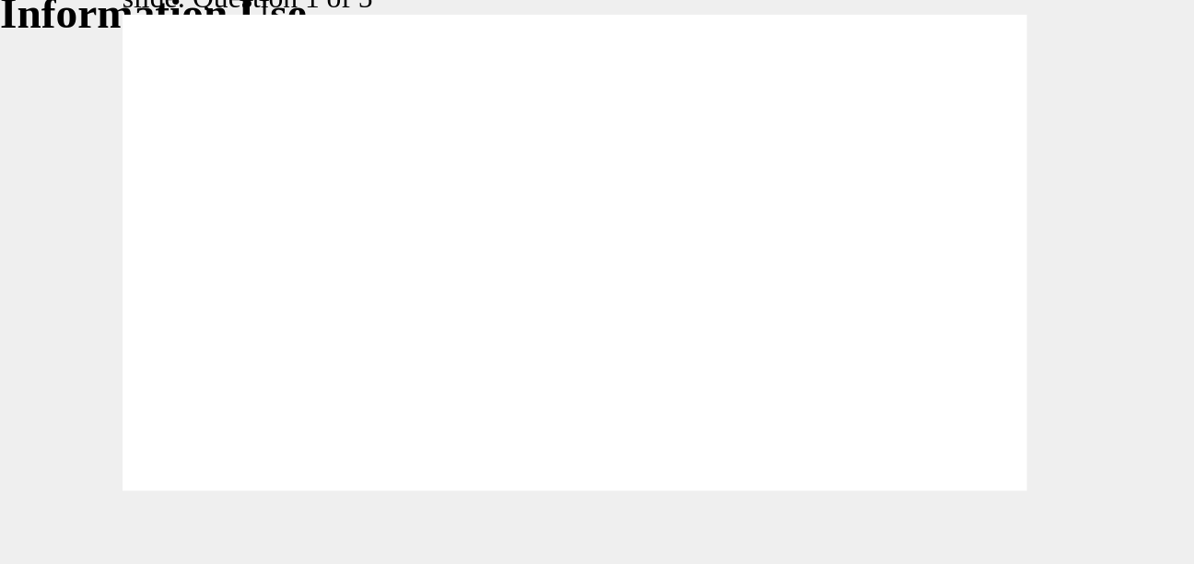
radio input "true"
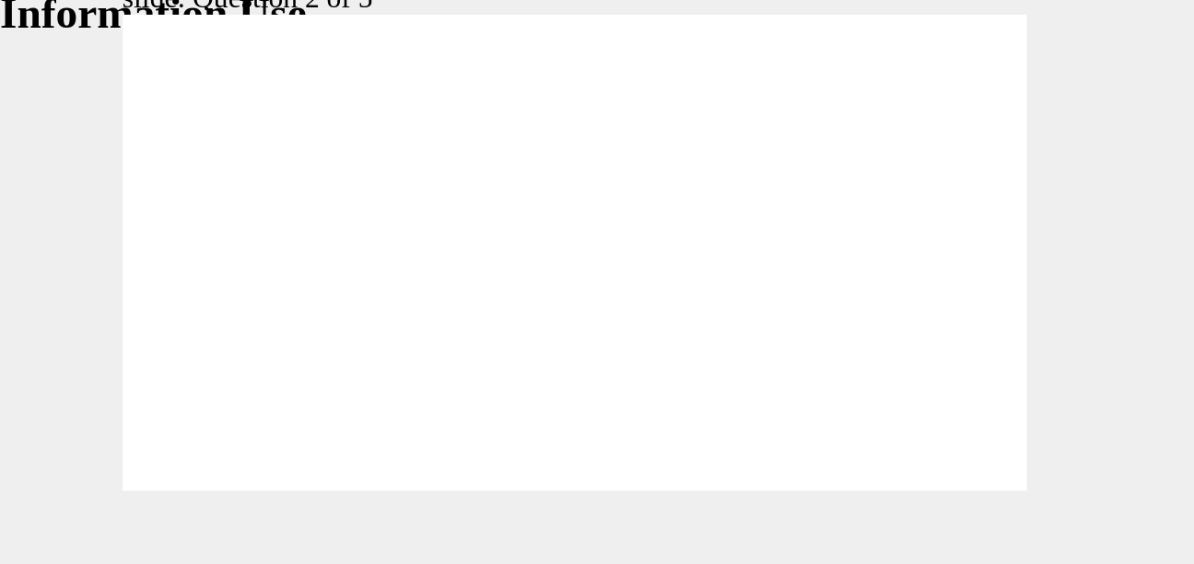
radio input "true"
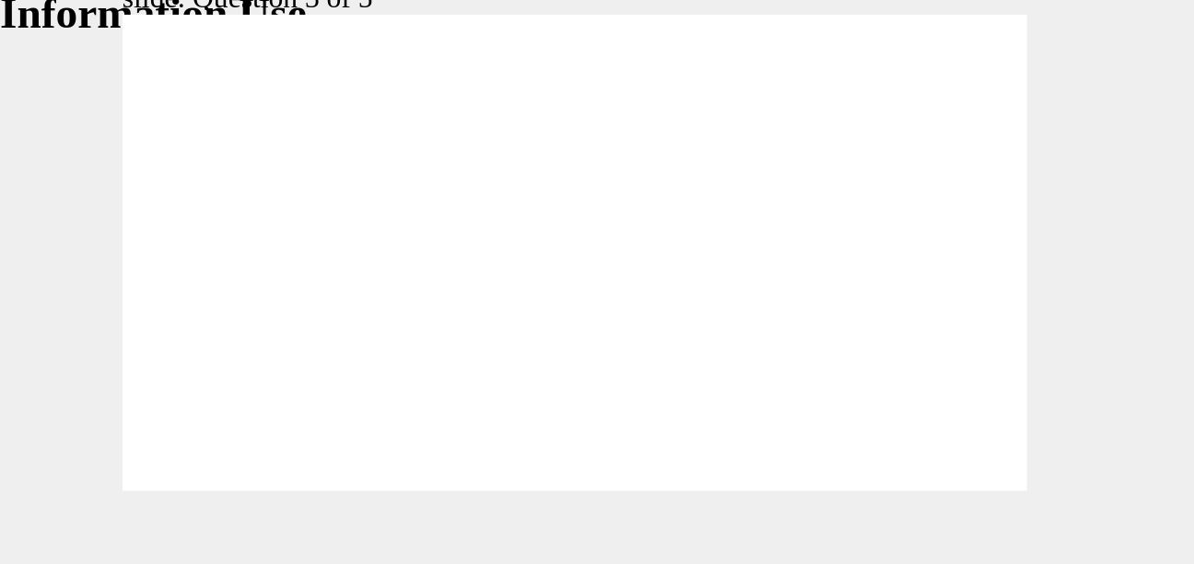
drag, startPoint x: 250, startPoint y: 112, endPoint x: 258, endPoint y: 117, distance: 9.5
drag, startPoint x: 213, startPoint y: 100, endPoint x: 195, endPoint y: 76, distance: 29.7
drag, startPoint x: 236, startPoint y: 56, endPoint x: 216, endPoint y: 54, distance: 19.4
drag, startPoint x: 248, startPoint y: 18, endPoint x: 230, endPoint y: 102, distance: 86.5
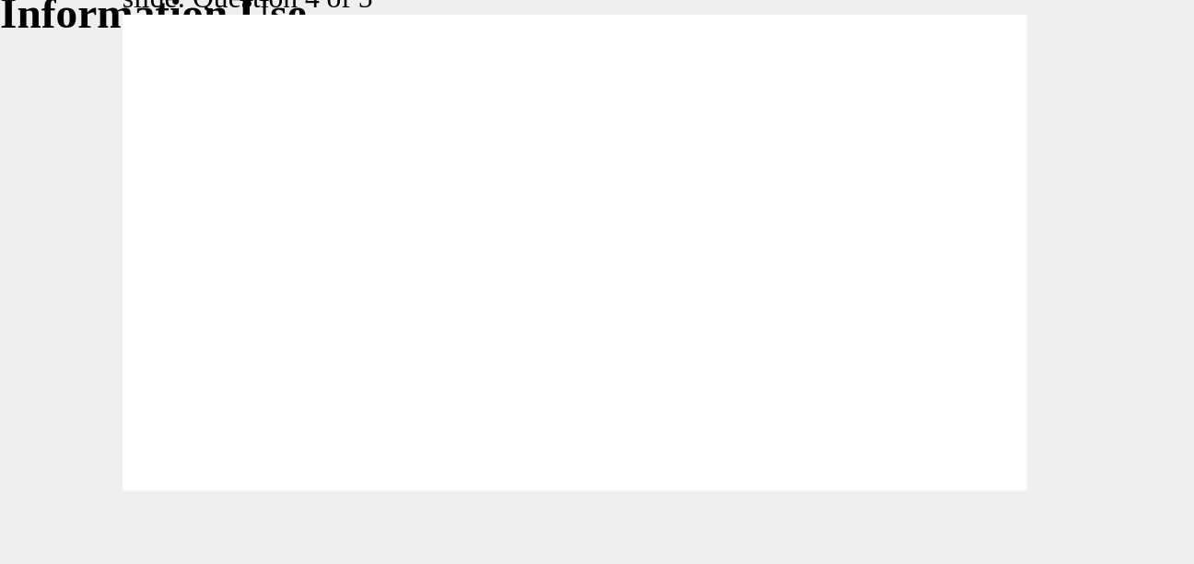
drag, startPoint x: 256, startPoint y: 23, endPoint x: 242, endPoint y: 25, distance: 13.9
radio input "true"
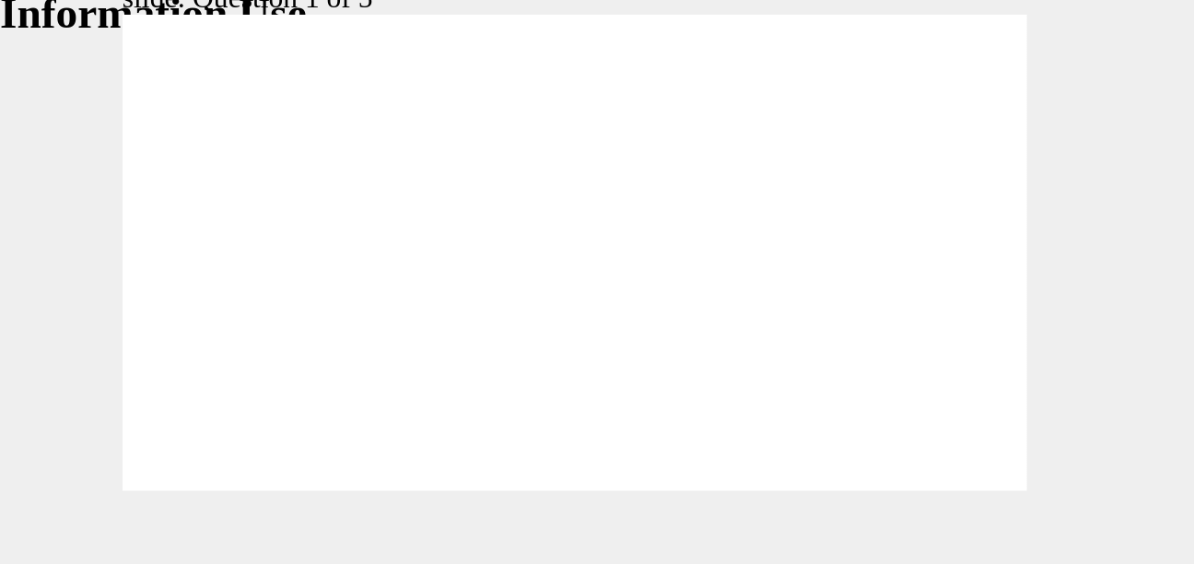
radio input "true"
radio input "false"
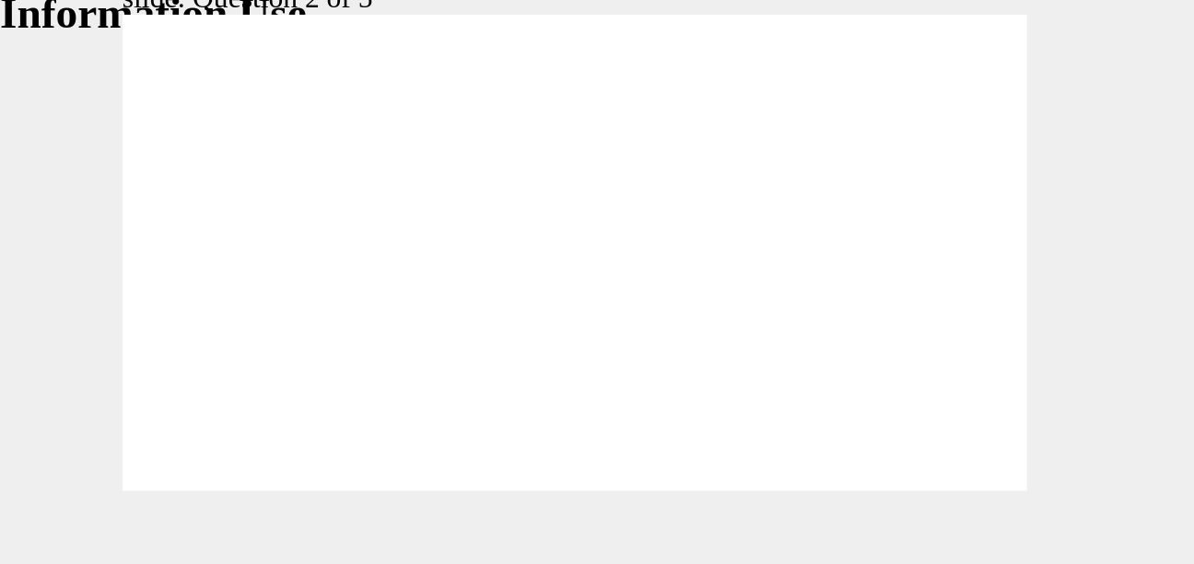
radio input "true"
checkbox input "true"
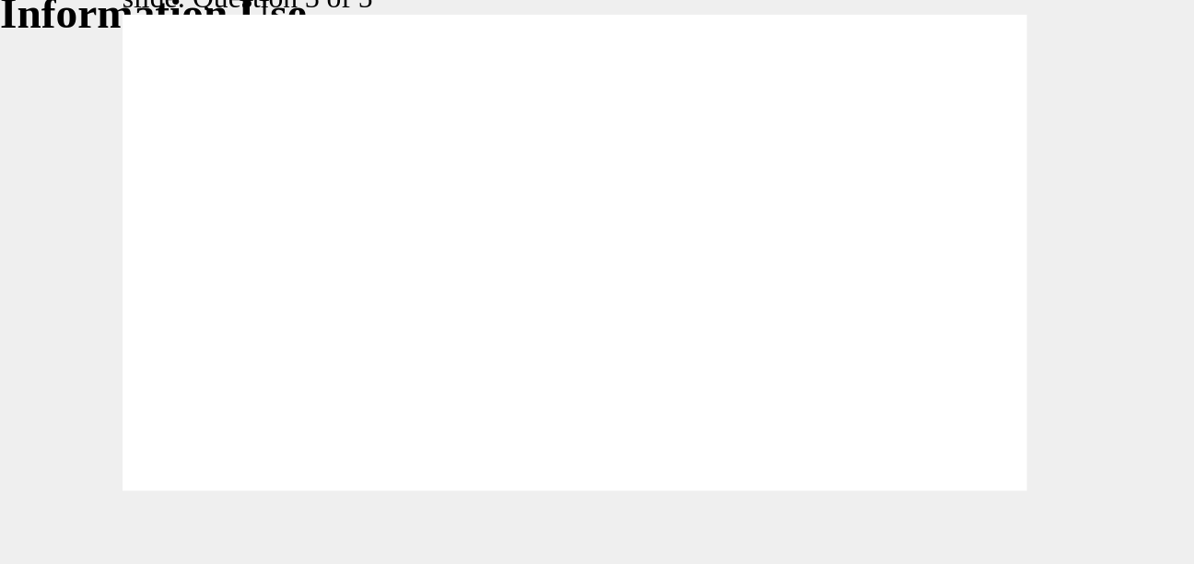
checkbox input "true"
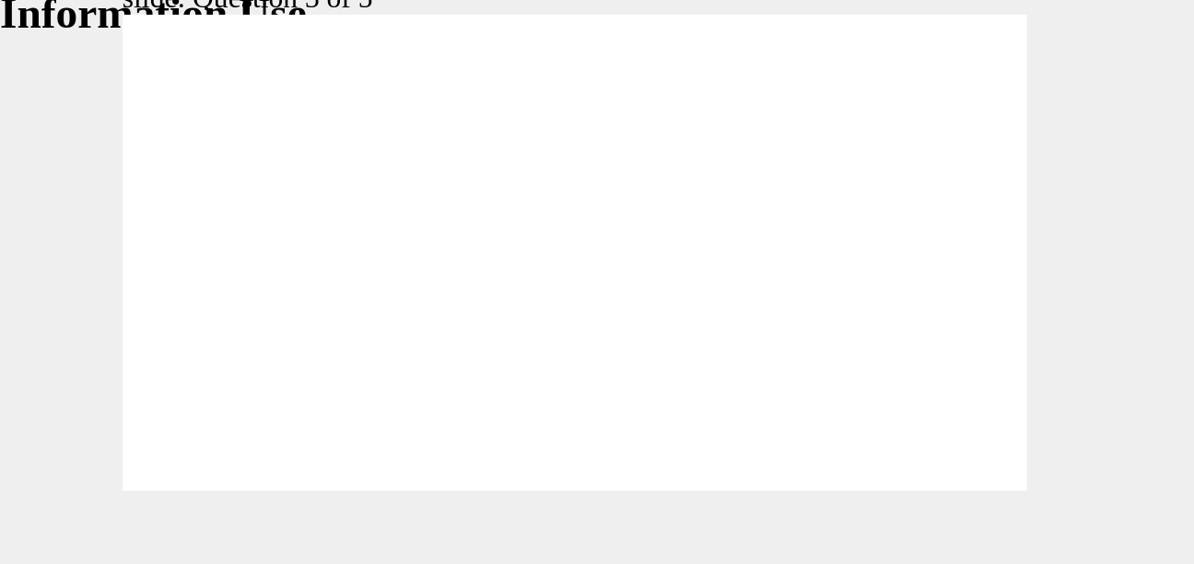
checkbox input "false"
checkbox input "true"
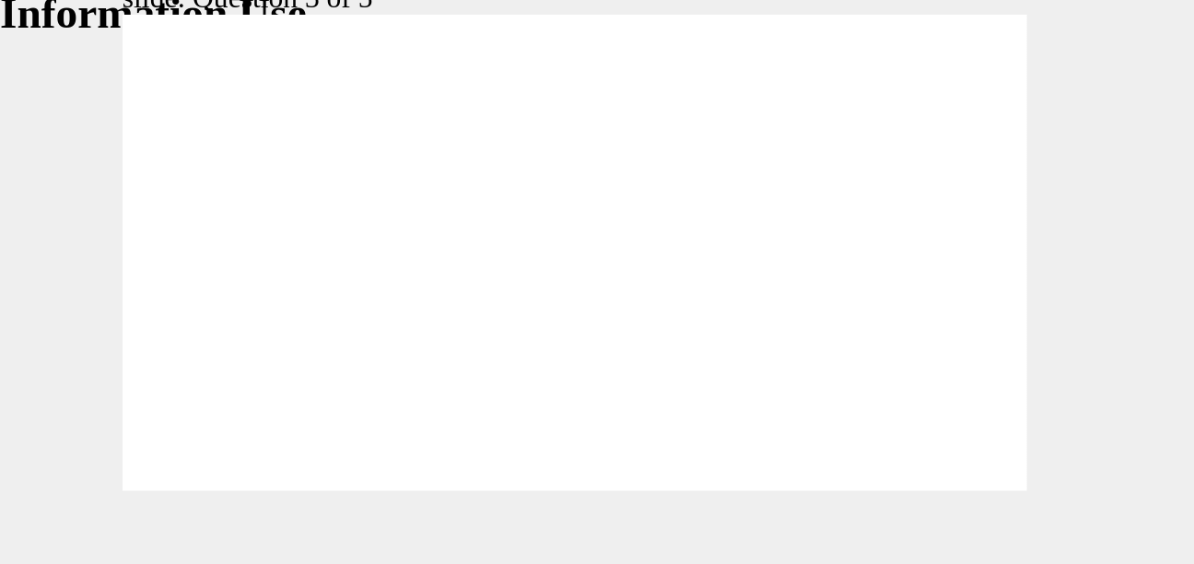
radio input "true"
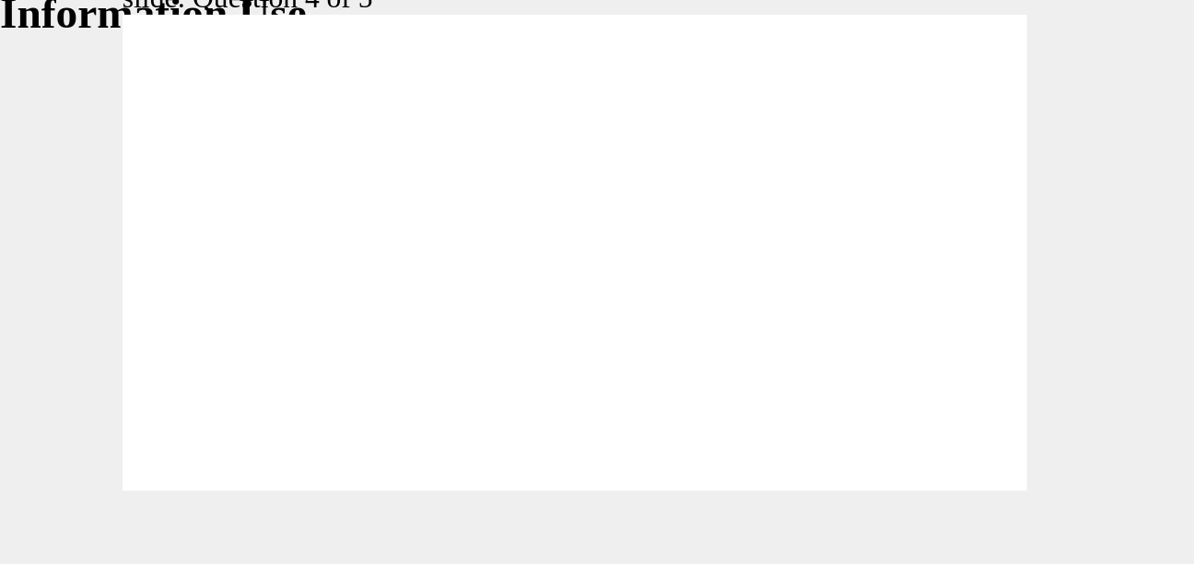
radio input "true"
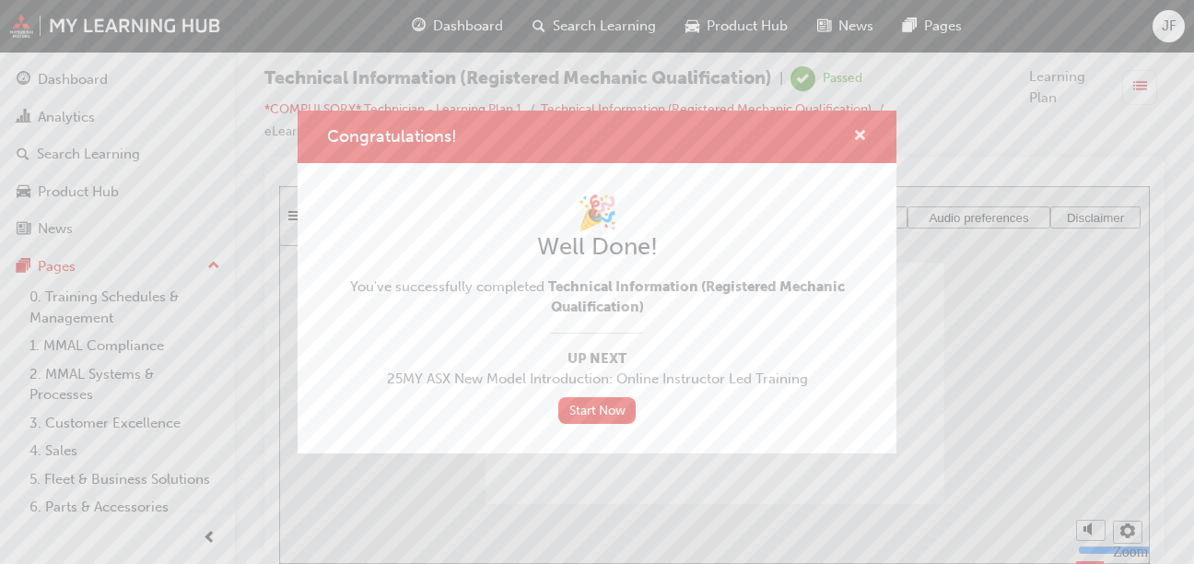
click at [862, 136] on span "cross-icon" at bounding box center [860, 137] width 14 height 17
